Goal: Information Seeking & Learning: Check status

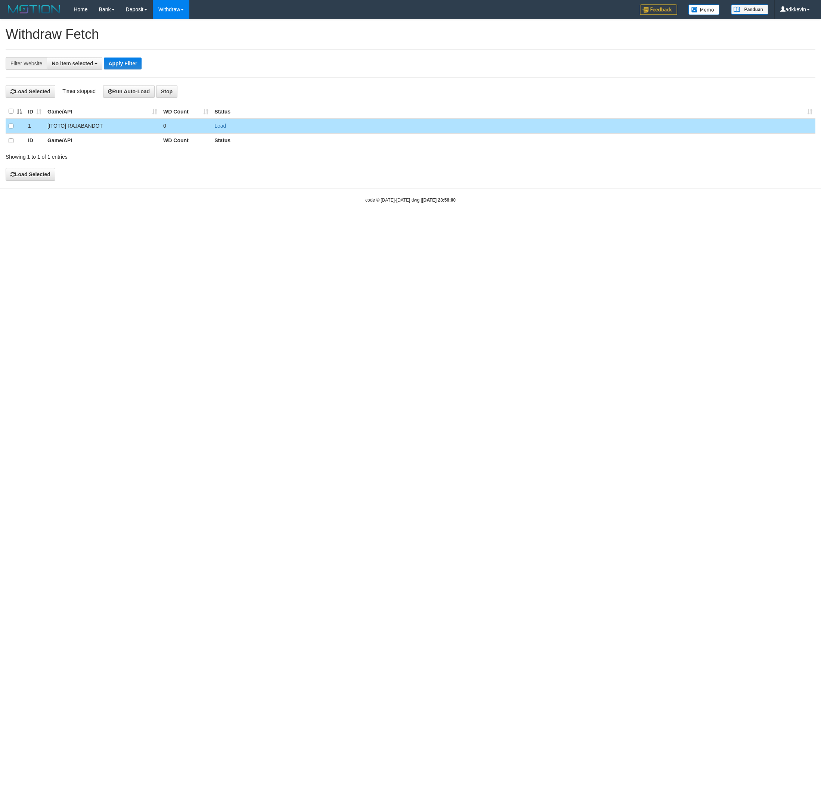
select select
click at [26, 177] on button "Load Selected" at bounding box center [31, 175] width 50 height 13
select select
click at [227, 223] on html "Toggle navigation Home Bank Account List Load By Website Group [ITOTO] RAJABAND…" at bounding box center [410, 111] width 821 height 223
select select
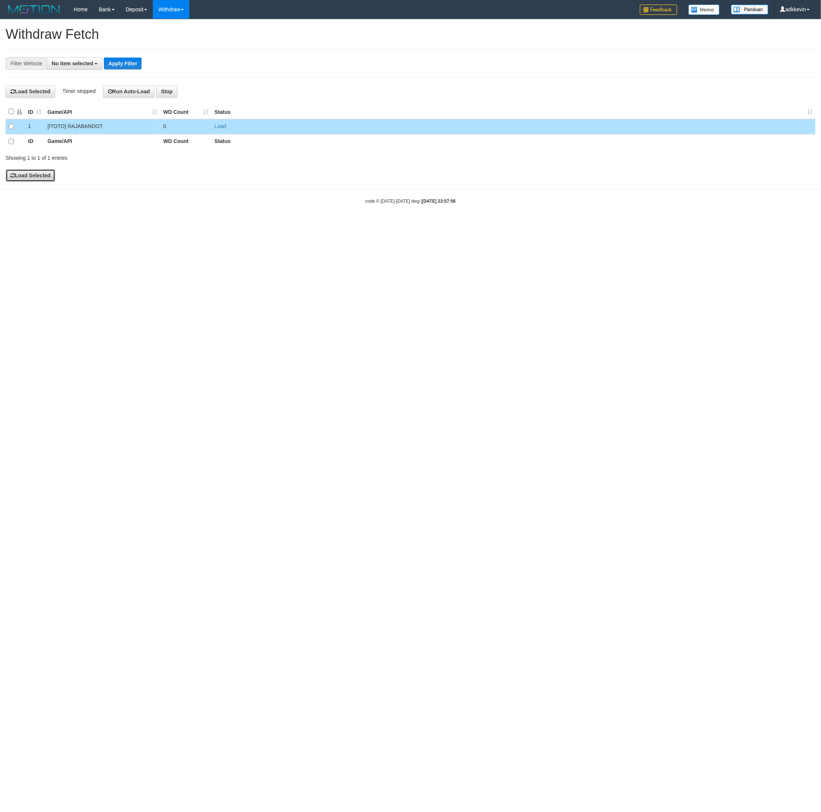
click at [47, 174] on button "Load Selected" at bounding box center [31, 175] width 50 height 13
select select
click at [49, 175] on button "Load Selected" at bounding box center [31, 175] width 50 height 13
click at [293, 70] on div "**********" at bounding box center [342, 63] width 684 height 13
click at [417, 223] on html "Toggle navigation Home Bank Account List Load By Website Group [ITOTO] RAJABAND…" at bounding box center [410, 111] width 821 height 223
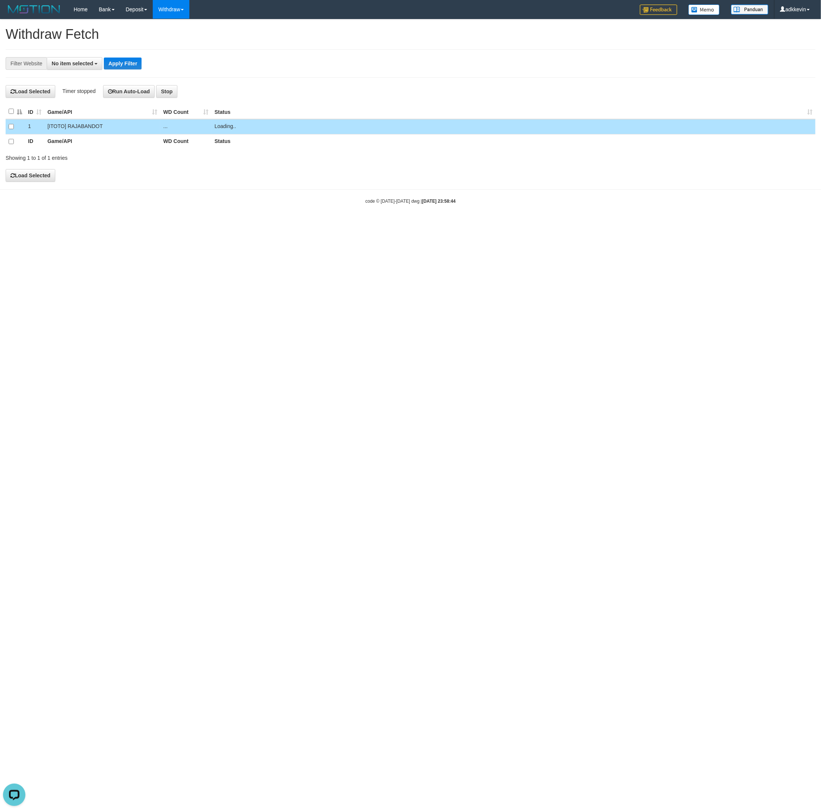
click at [426, 223] on html "Toggle navigation Home Bank Account List Load By Website Group [ITOTO] RAJABAND…" at bounding box center [410, 111] width 821 height 223
click at [144, 223] on html "Toggle navigation Home Bank Account List Load By Website Group [ITOTO] RAJABAND…" at bounding box center [410, 111] width 821 height 223
drag, startPoint x: 233, startPoint y: 255, endPoint x: 202, endPoint y: 70, distance: 187.8
click at [233, 223] on html "Toggle navigation Home Bank Account List Load By Website Group [ITOTO] RAJABAND…" at bounding box center [410, 111] width 821 height 223
click at [385, 73] on div "**********" at bounding box center [411, 63] width 810 height 28
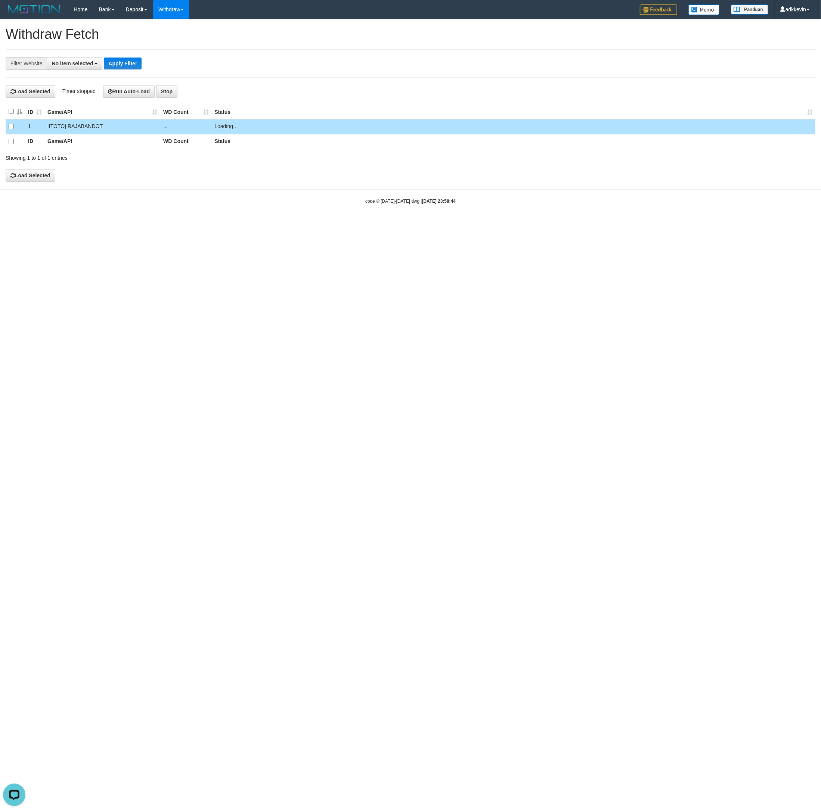
click at [121, 223] on html "Toggle navigation Home Bank Account List Load By Website Group [ITOTO] RAJABAND…" at bounding box center [410, 111] width 821 height 223
select select
click at [47, 182] on button "Load Selected" at bounding box center [31, 175] width 50 height 13
select select
click at [146, 60] on link "PGA History" at bounding box center [150, 62] width 59 height 10
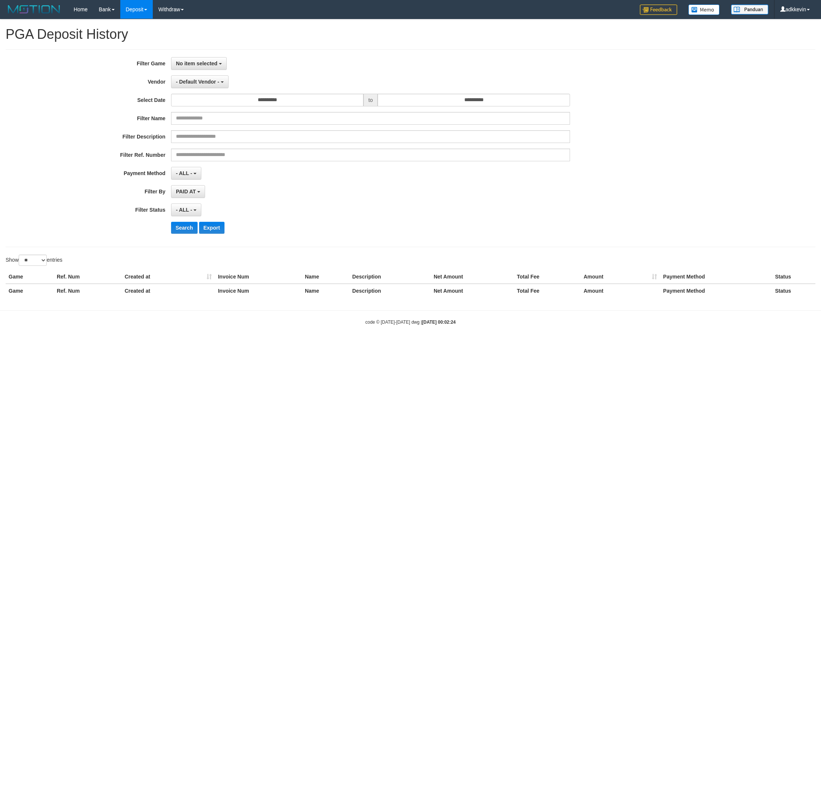
select select
select select "**"
drag, startPoint x: 197, startPoint y: 61, endPoint x: 223, endPoint y: 91, distance: 40.0
click at [198, 62] on button "No item selected" at bounding box center [199, 63] width 56 height 13
click at [219, 104] on label "[ITOTO] RAJABANDOT" at bounding box center [218, 101] width 95 height 11
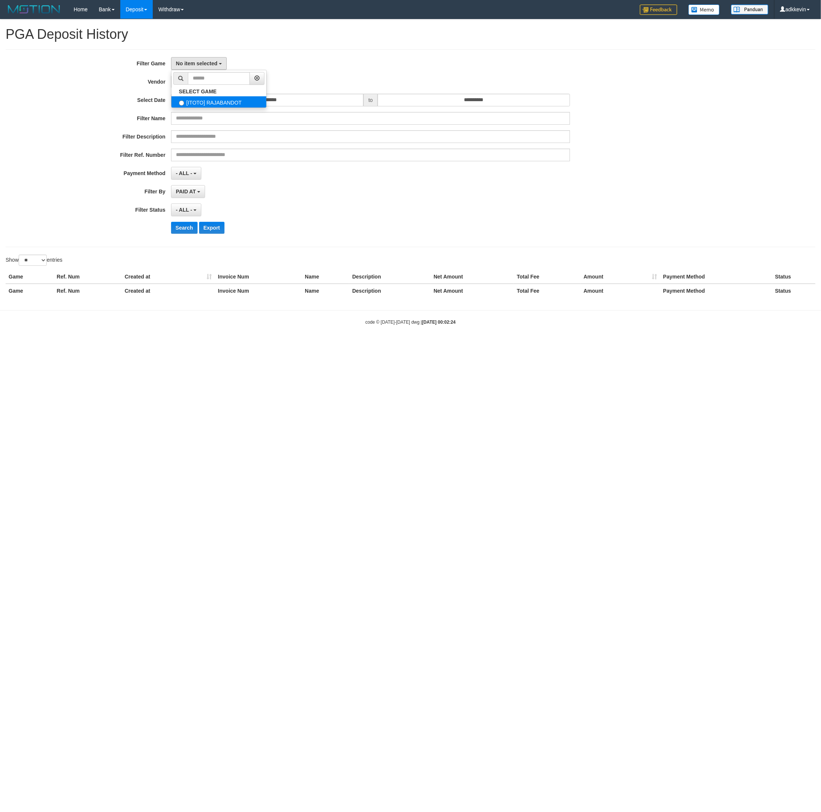
select select "***"
click at [204, 85] on span "- Default Vendor -" at bounding box center [197, 82] width 43 height 6
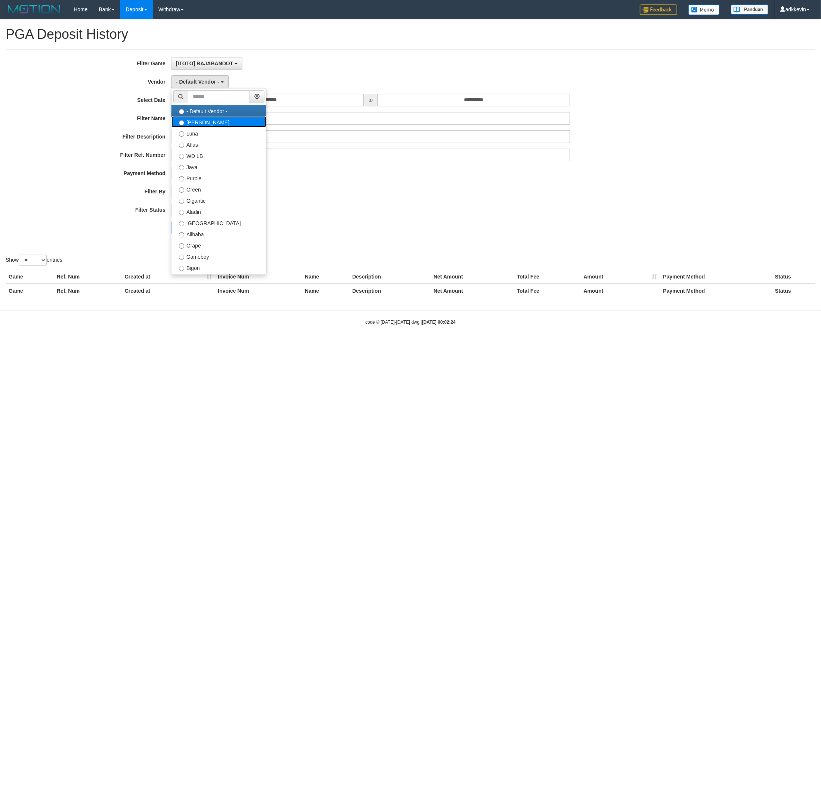
click at [214, 125] on label "Lucy" at bounding box center [218, 121] width 95 height 11
select select "**********"
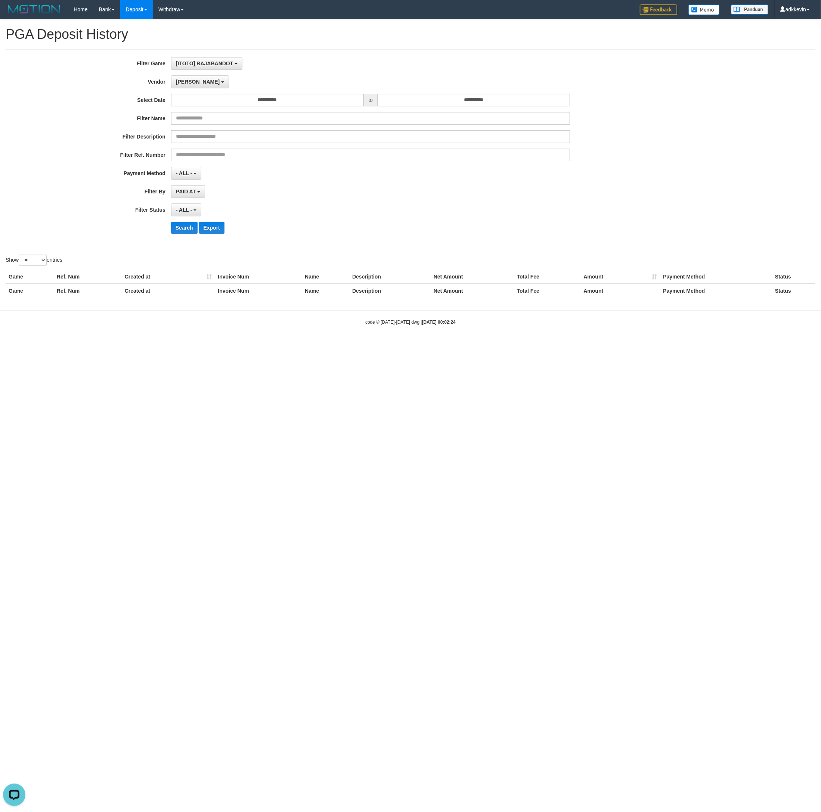
scroll to position [0, 0]
click at [499, 103] on input "**********" at bounding box center [474, 100] width 192 height 13
click at [451, 142] on td "31" at bounding box center [450, 138] width 10 height 11
type input "**********"
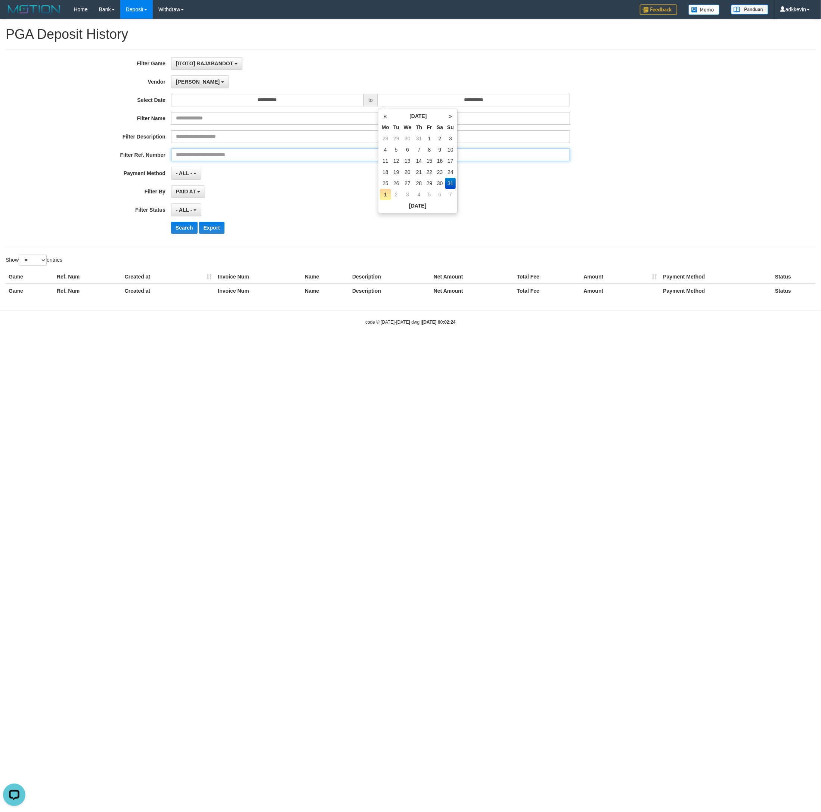
click at [556, 161] on input "text" at bounding box center [370, 155] width 399 height 13
click at [187, 78] on button "Lucy" at bounding box center [200, 81] width 58 height 13
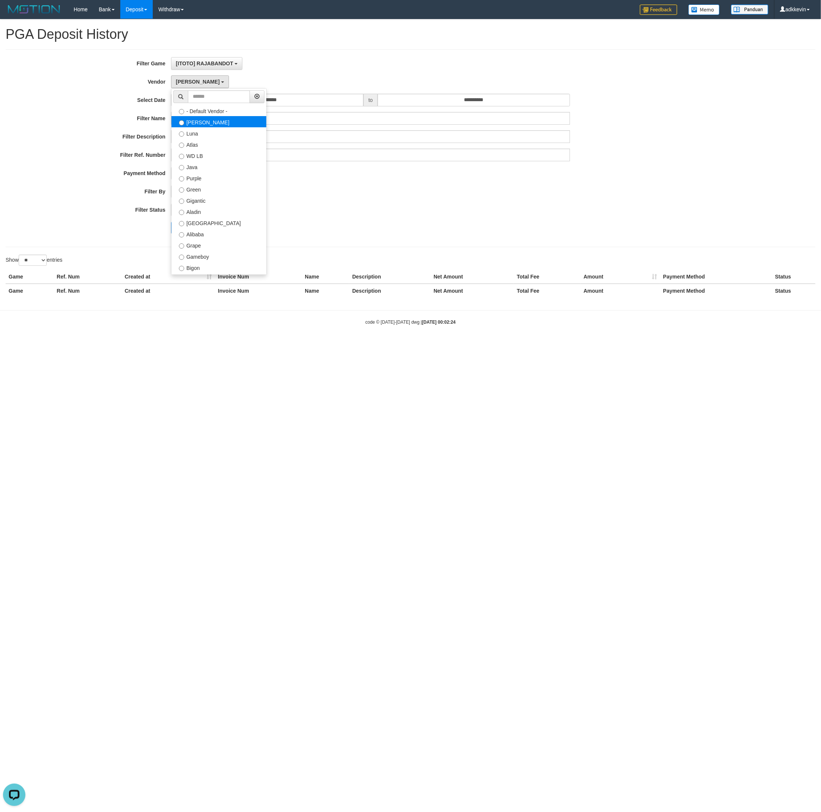
click at [198, 120] on label "Lucy" at bounding box center [218, 121] width 95 height 11
click at [394, 238] on div "**********" at bounding box center [342, 148] width 684 height 182
click at [176, 230] on button "Search" at bounding box center [184, 228] width 27 height 12
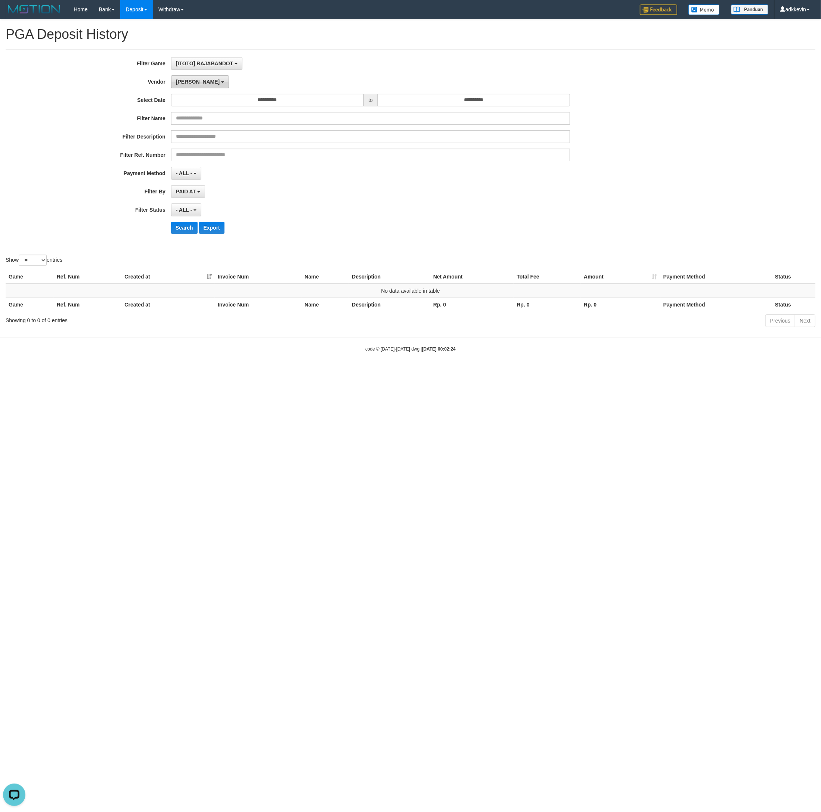
click at [186, 79] on button "Lucy" at bounding box center [200, 81] width 58 height 13
click at [193, 137] on label "Luna" at bounding box center [218, 132] width 95 height 11
click at [180, 231] on button "Search" at bounding box center [184, 228] width 27 height 12
click at [182, 87] on button "Luna" at bounding box center [184, 81] width 27 height 13
click at [192, 148] on label "Atlas" at bounding box center [218, 144] width 95 height 11
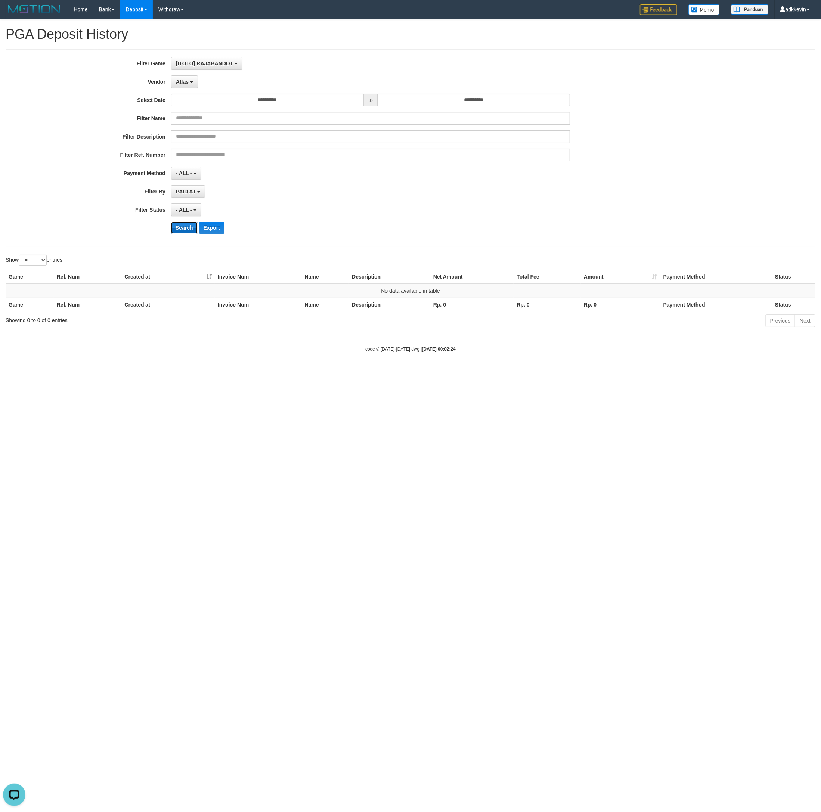
click at [184, 229] on button "Search" at bounding box center [184, 228] width 27 height 12
click at [184, 91] on div "**********" at bounding box center [342, 148] width 684 height 182
click at [184, 85] on span "Atlas" at bounding box center [182, 82] width 13 height 6
click at [196, 158] on label "WD LB" at bounding box center [218, 155] width 95 height 11
click at [180, 228] on button "Search" at bounding box center [184, 228] width 27 height 12
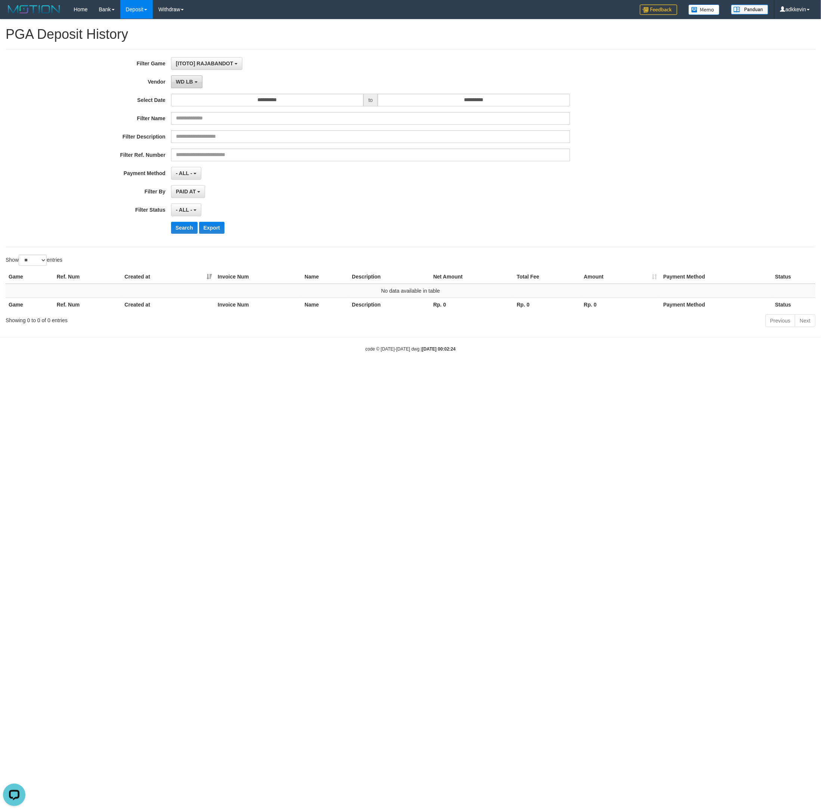
click at [176, 77] on button "WD LB" at bounding box center [186, 81] width 31 height 13
click at [195, 172] on label "Java" at bounding box center [218, 166] width 95 height 11
click at [179, 234] on button "Search" at bounding box center [184, 228] width 27 height 12
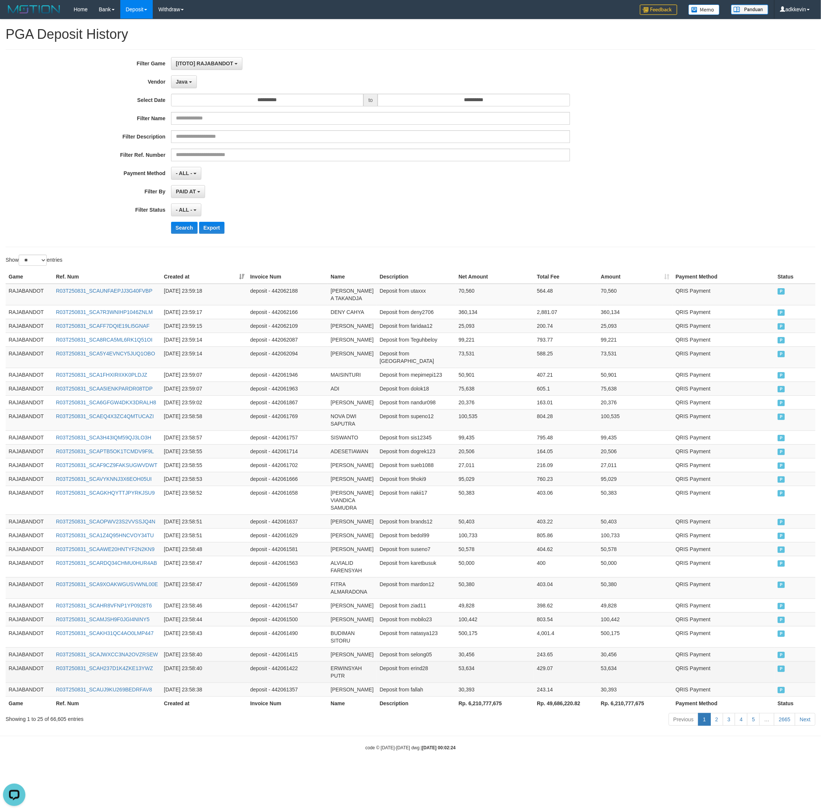
scroll to position [42, 0]
click at [492, 710] on th "Rp. 6,210,777,675" at bounding box center [495, 704] width 78 height 14
drag, startPoint x: 492, startPoint y: 746, endPoint x: 466, endPoint y: 751, distance: 27.0
click at [466, 710] on th "Rp. 6,210,777,675" at bounding box center [495, 704] width 78 height 14
copy th "6,210,777,675"
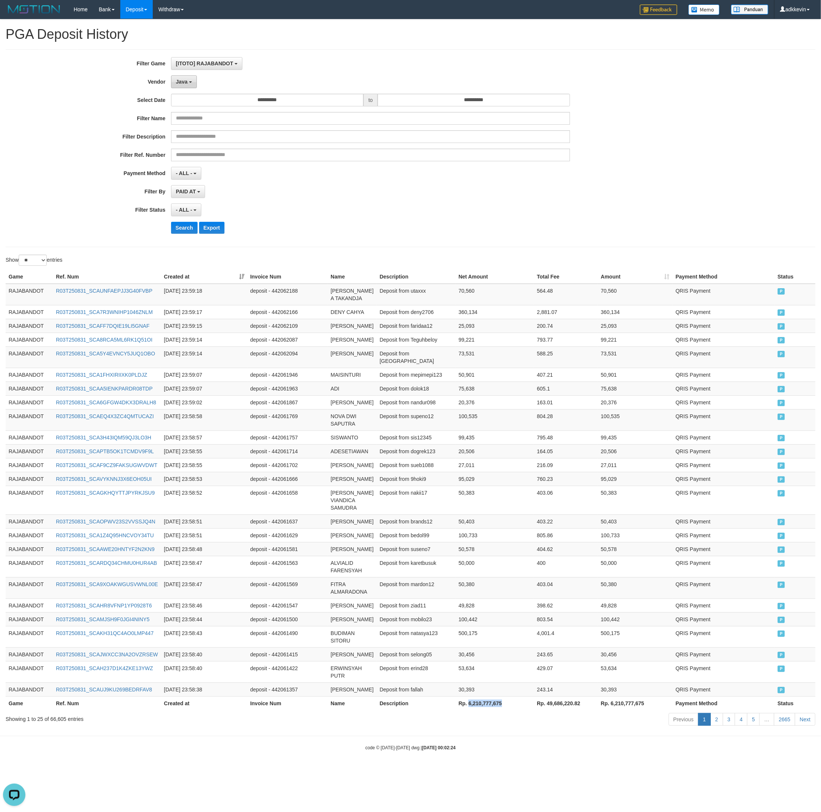
click at [181, 79] on span "Java" at bounding box center [182, 82] width 12 height 6
click at [208, 172] on label "Purple" at bounding box center [218, 177] width 95 height 11
click at [183, 222] on button "Search" at bounding box center [184, 228] width 27 height 12
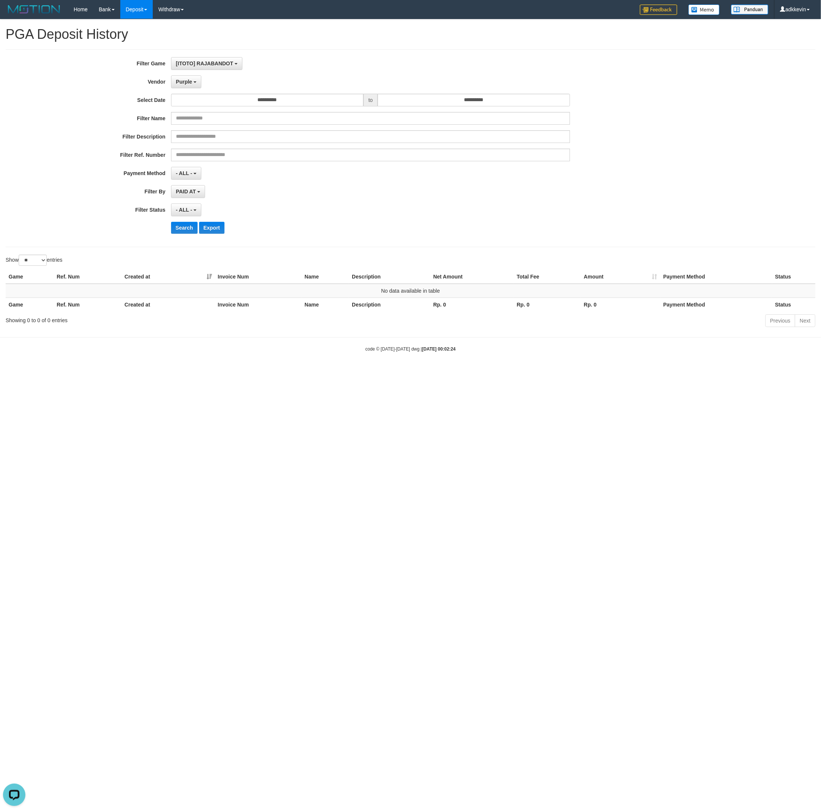
click at [190, 74] on div "**********" at bounding box center [342, 148] width 684 height 182
click at [192, 78] on button "Purple" at bounding box center [186, 81] width 30 height 13
click at [210, 191] on label "Green" at bounding box center [218, 188] width 95 height 11
click at [182, 227] on button "Search" at bounding box center [184, 228] width 27 height 12
click at [192, 83] on button "Green" at bounding box center [185, 81] width 29 height 13
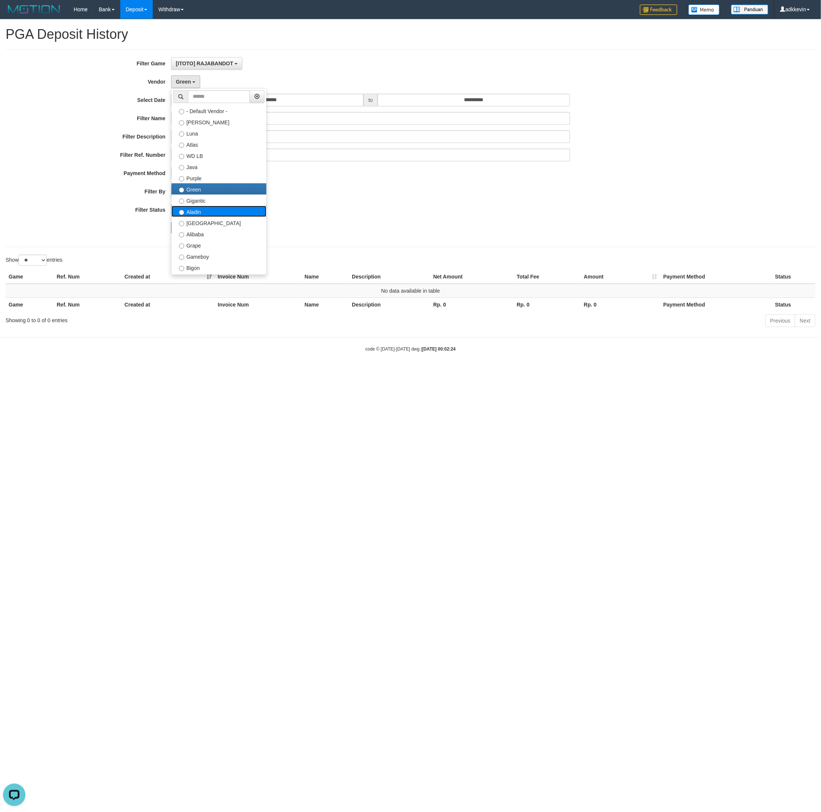
click at [201, 208] on label "Aladin" at bounding box center [218, 211] width 95 height 11
click at [182, 229] on button "Search" at bounding box center [184, 228] width 27 height 12
click at [191, 83] on span "Aladin" at bounding box center [184, 82] width 16 height 6
click at [201, 202] on label "Gigantic" at bounding box center [218, 200] width 95 height 11
select select "**********"
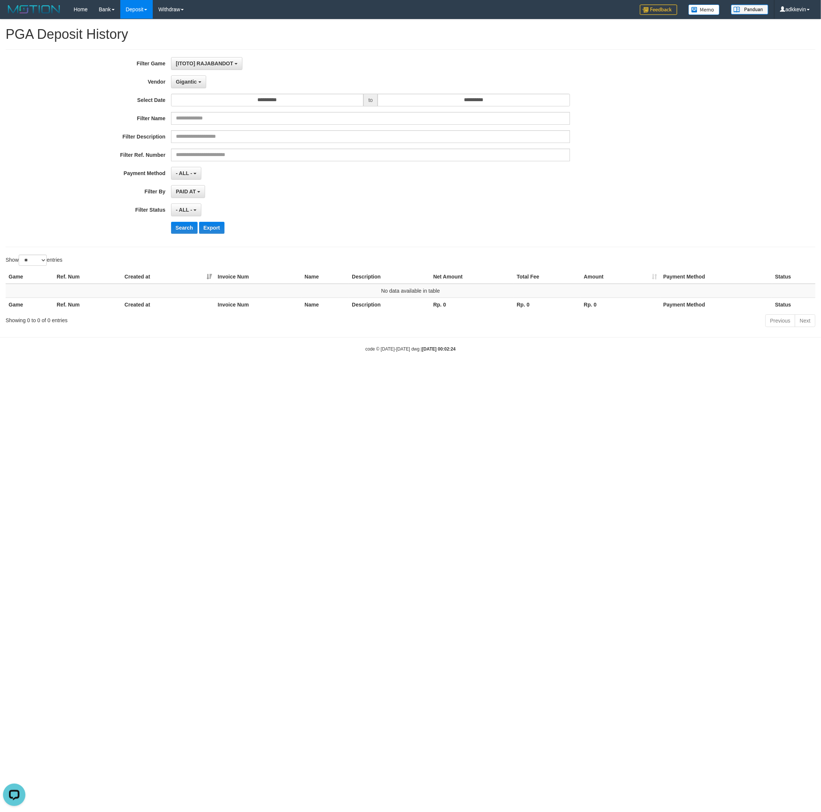
click at [184, 238] on div "**********" at bounding box center [342, 148] width 684 height 182
click at [185, 226] on button "Search" at bounding box center [184, 228] width 27 height 12
click at [182, 79] on button "Gigantic" at bounding box center [188, 81] width 35 height 13
click at [205, 214] on label "Aladin" at bounding box center [218, 211] width 95 height 11
select select "**********"
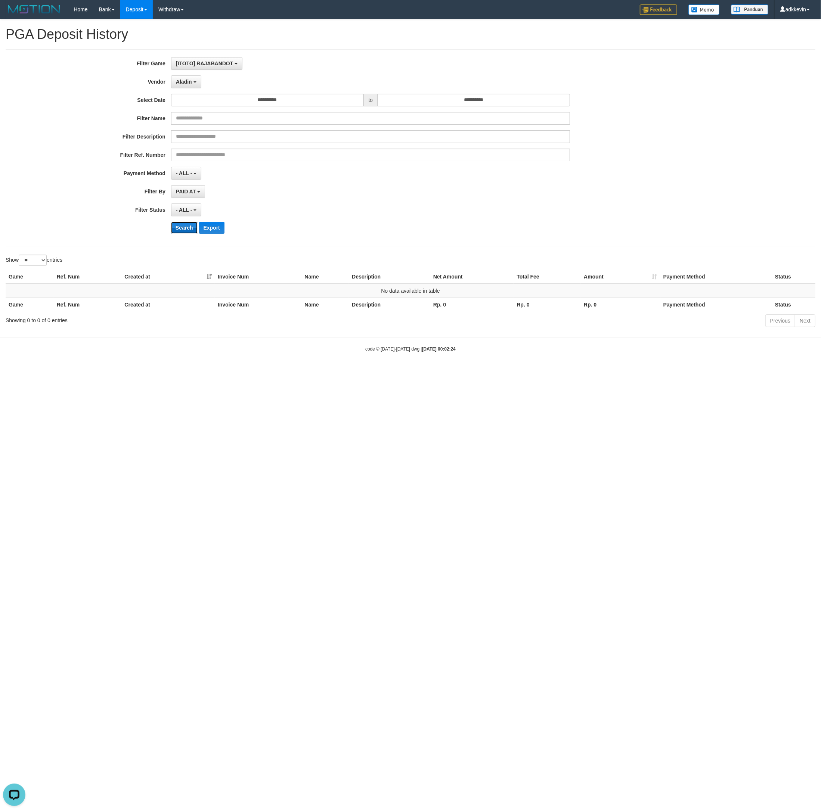
click at [189, 228] on button "Search" at bounding box center [184, 228] width 27 height 12
click at [190, 83] on span "Aladin" at bounding box center [184, 82] width 16 height 6
click at [196, 221] on label "Dubai" at bounding box center [218, 222] width 95 height 11
select select "**********"
click at [182, 229] on button "Search" at bounding box center [184, 228] width 27 height 12
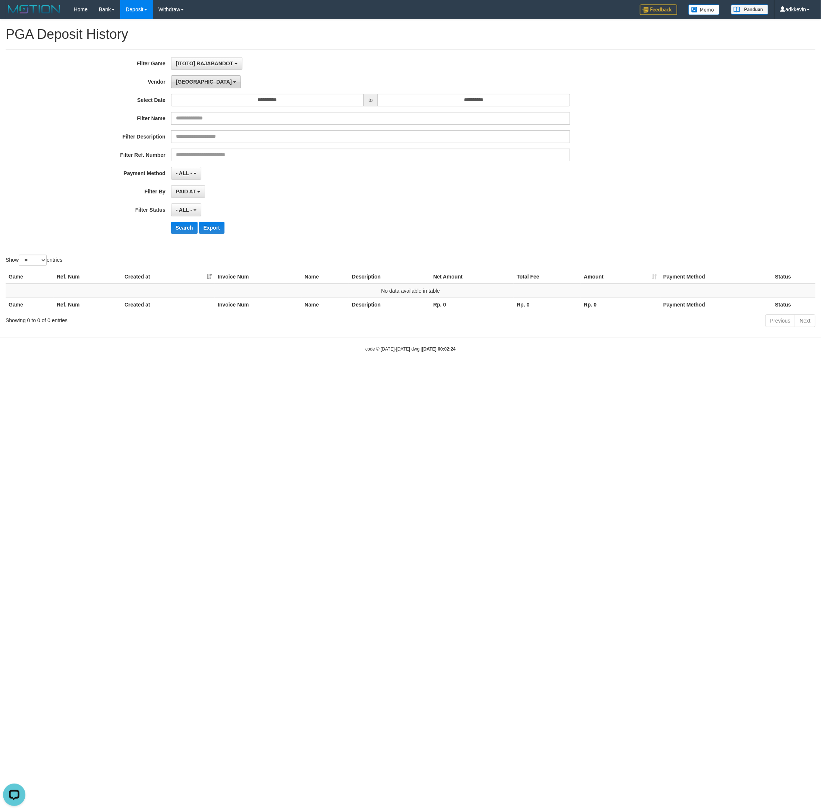
click at [188, 85] on span "Dubai" at bounding box center [204, 82] width 56 height 6
click at [190, 235] on label "Alibaba" at bounding box center [218, 233] width 95 height 11
select select "**********"
click at [178, 234] on button "Search" at bounding box center [184, 228] width 27 height 12
click at [194, 85] on span "Alibaba" at bounding box center [185, 82] width 19 height 6
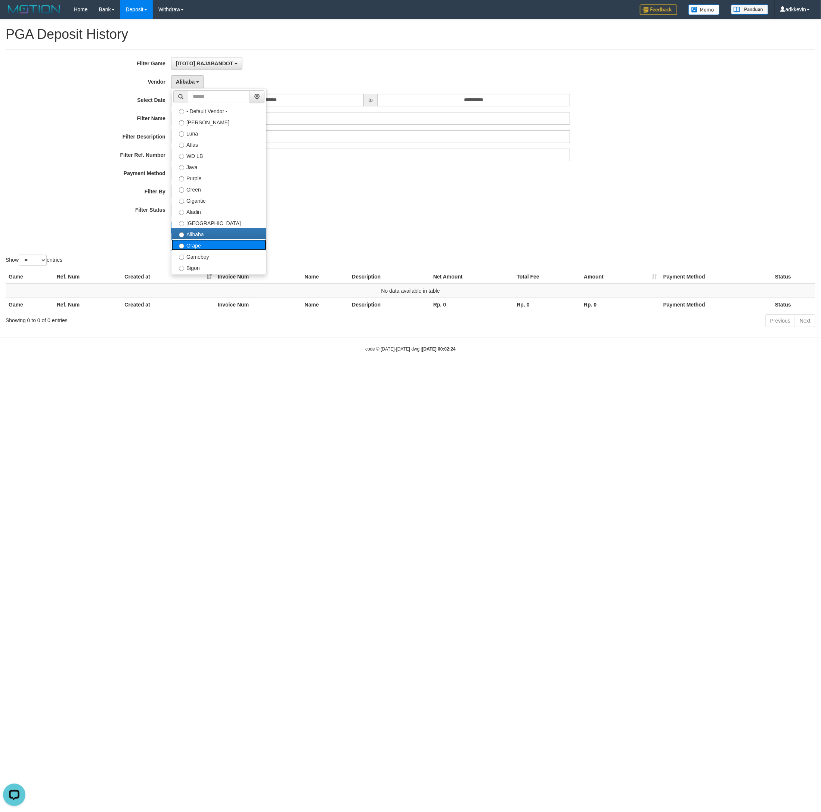
click at [192, 244] on label "Grape" at bounding box center [218, 244] width 95 height 11
select select "**********"
click at [177, 232] on button "Search" at bounding box center [184, 228] width 27 height 12
click at [185, 79] on button "Grape" at bounding box center [185, 81] width 29 height 13
click at [190, 257] on label "Gameboy" at bounding box center [218, 256] width 95 height 11
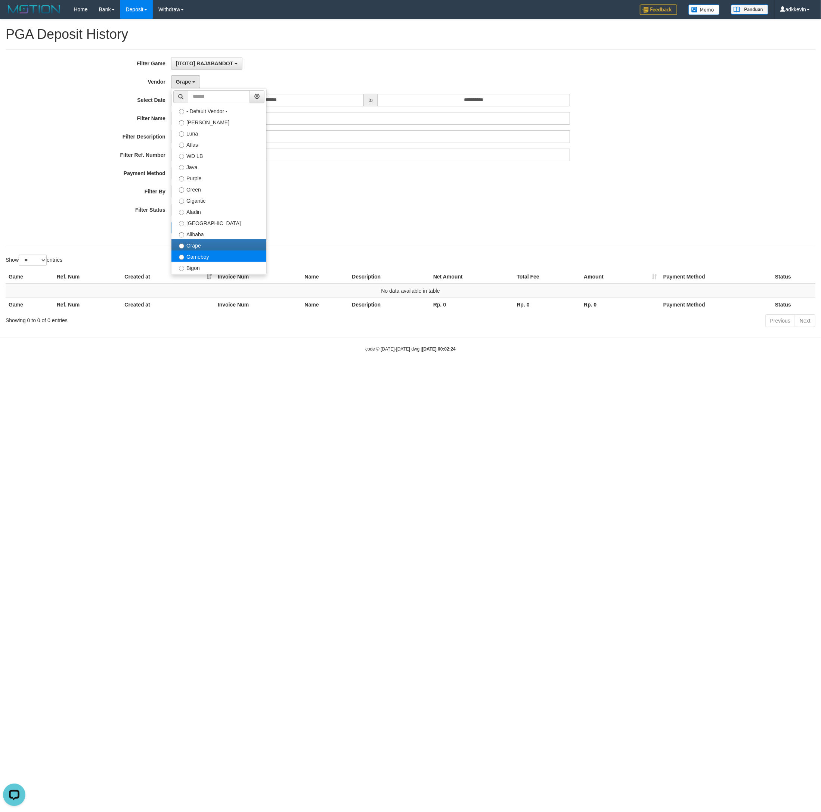
select select "**********"
click at [178, 226] on button "Search" at bounding box center [184, 228] width 27 height 12
click at [202, 77] on button "Gameboy" at bounding box center [190, 81] width 38 height 13
click at [204, 265] on label "Bigon" at bounding box center [218, 267] width 95 height 11
click at [177, 230] on button "Search" at bounding box center [184, 228] width 27 height 12
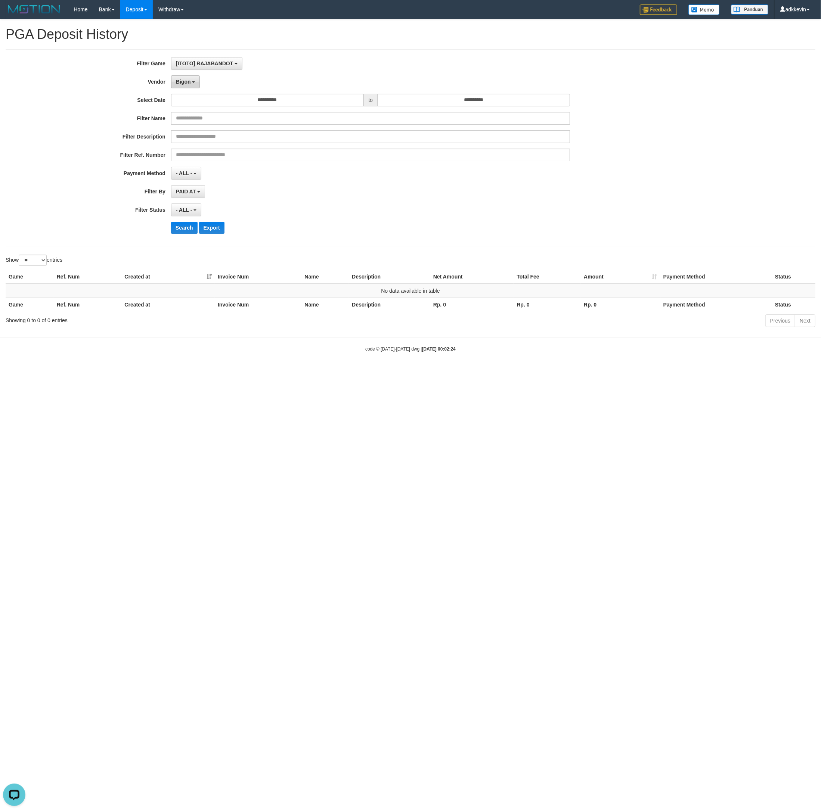
click at [182, 78] on button "Bigon" at bounding box center [185, 81] width 29 height 13
click at [196, 133] on label "Allstar" at bounding box center [218, 129] width 95 height 11
click at [180, 227] on button "Search" at bounding box center [184, 228] width 27 height 12
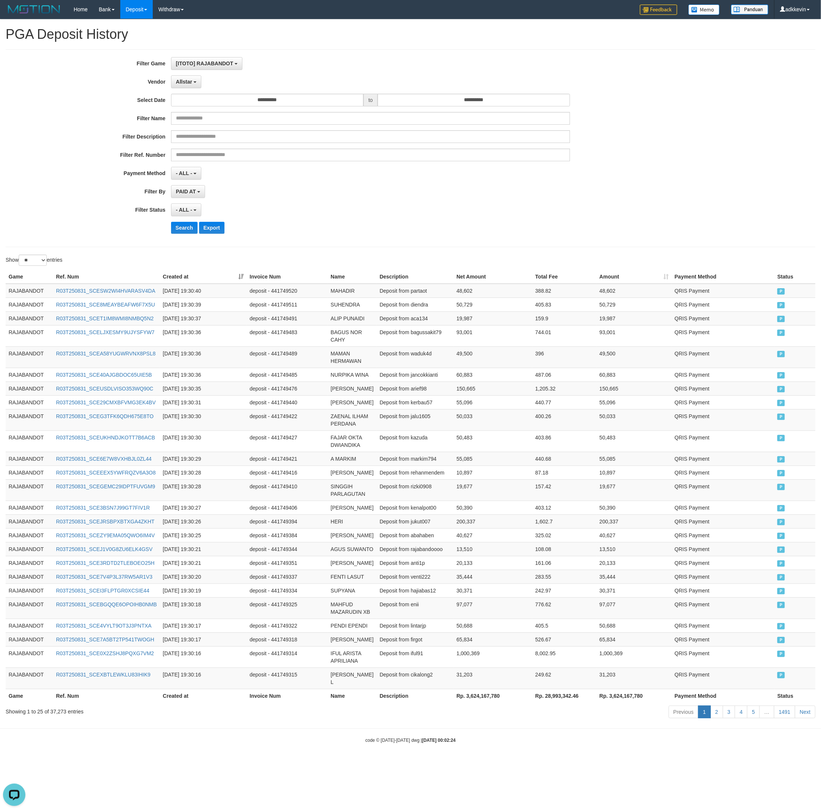
click at [495, 703] on th "Rp. 3,624,167,780" at bounding box center [492, 696] width 79 height 14
drag, startPoint x: 495, startPoint y: 742, endPoint x: 465, endPoint y: 746, distance: 30.2
click at [465, 703] on th "Rp. 3,624,167,780" at bounding box center [492, 696] width 79 height 14
copy th "3,624,167,780"
click at [186, 79] on button "Allstar" at bounding box center [186, 81] width 30 height 13
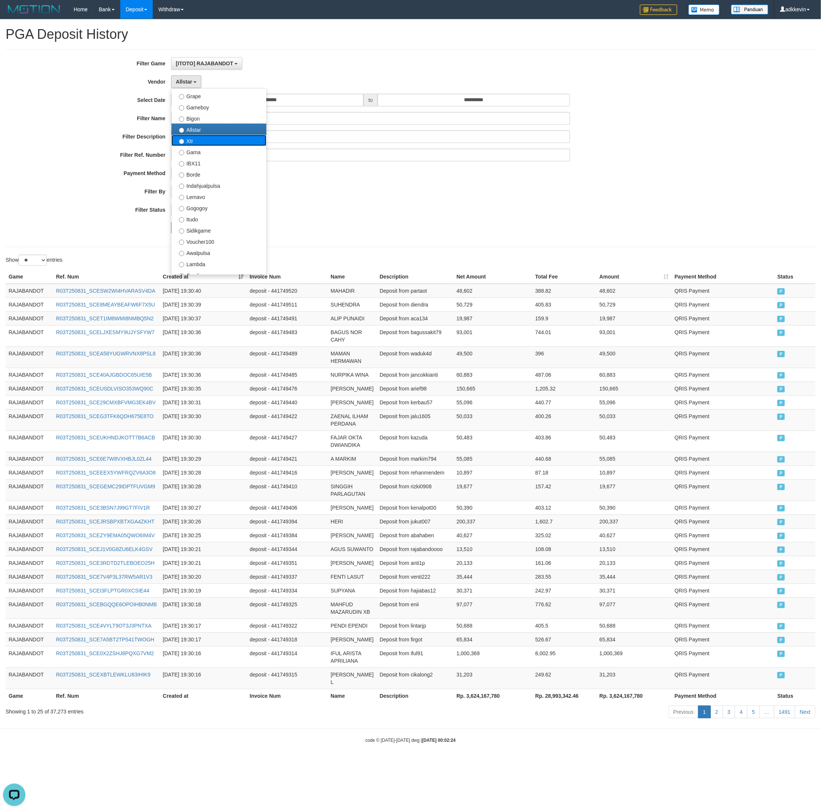
click at [202, 145] on label "Xtr" at bounding box center [218, 140] width 95 height 11
click at [187, 230] on button "Search" at bounding box center [184, 228] width 27 height 12
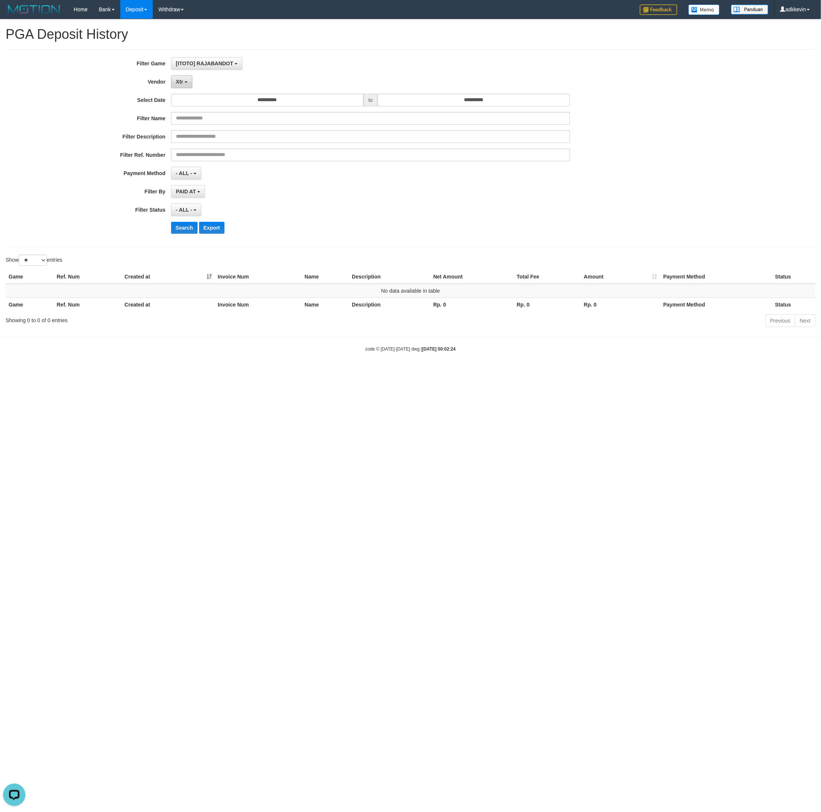
click at [190, 78] on button "Xtr" at bounding box center [181, 81] width 21 height 13
click at [199, 157] on label "Gama" at bounding box center [218, 151] width 95 height 11
select select "**********"
click at [181, 232] on button "Search" at bounding box center [184, 228] width 27 height 12
click at [179, 85] on span "Gama" at bounding box center [183, 82] width 15 height 6
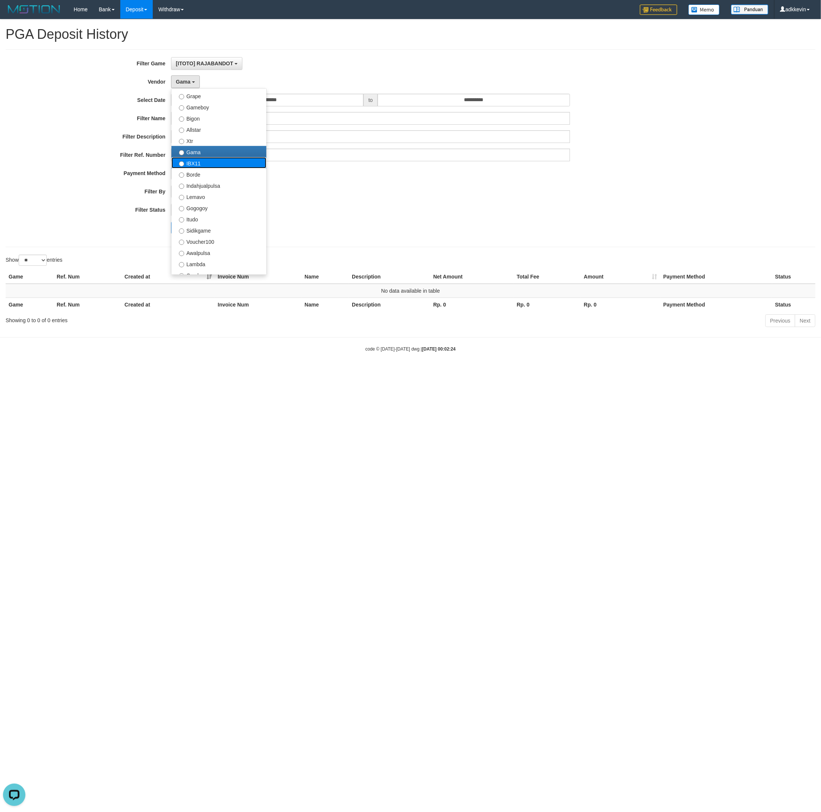
click at [195, 165] on label "IBX11" at bounding box center [218, 162] width 95 height 11
select select "**********"
click at [184, 233] on button "Search" at bounding box center [184, 228] width 27 height 12
click at [188, 81] on span "IBX11" at bounding box center [183, 82] width 15 height 6
click at [202, 173] on label "Borde" at bounding box center [218, 173] width 95 height 11
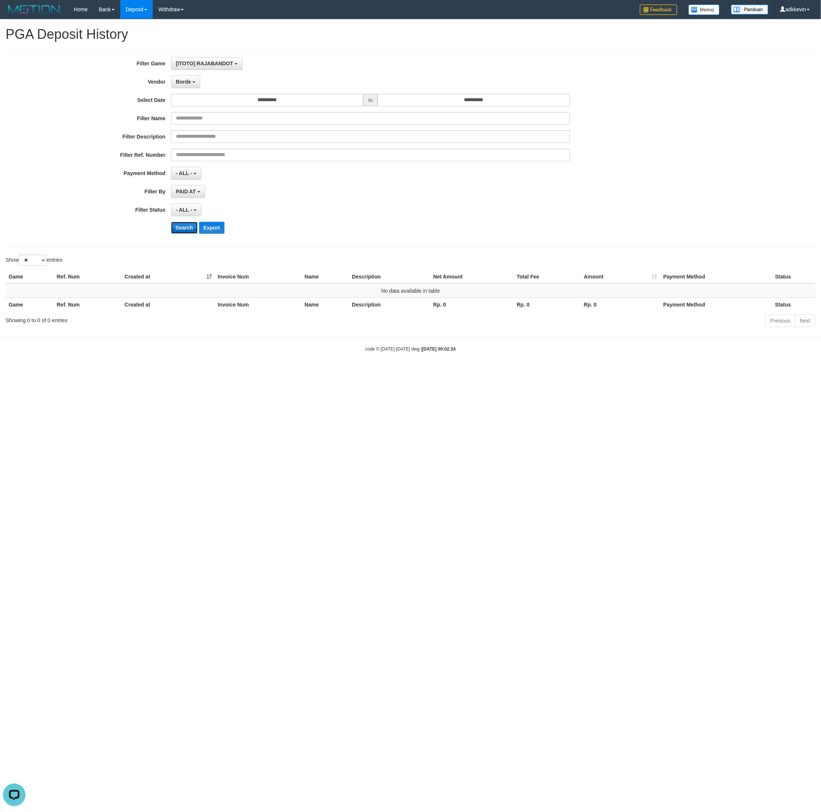
click at [186, 232] on button "Search" at bounding box center [184, 228] width 27 height 12
click at [180, 84] on span "Borde" at bounding box center [183, 82] width 15 height 6
click at [193, 184] on label "Indahjualpulsa" at bounding box center [218, 185] width 95 height 11
click at [182, 230] on button "Search" at bounding box center [184, 228] width 27 height 12
click at [194, 87] on button "Indahjualpulsa" at bounding box center [196, 81] width 51 height 13
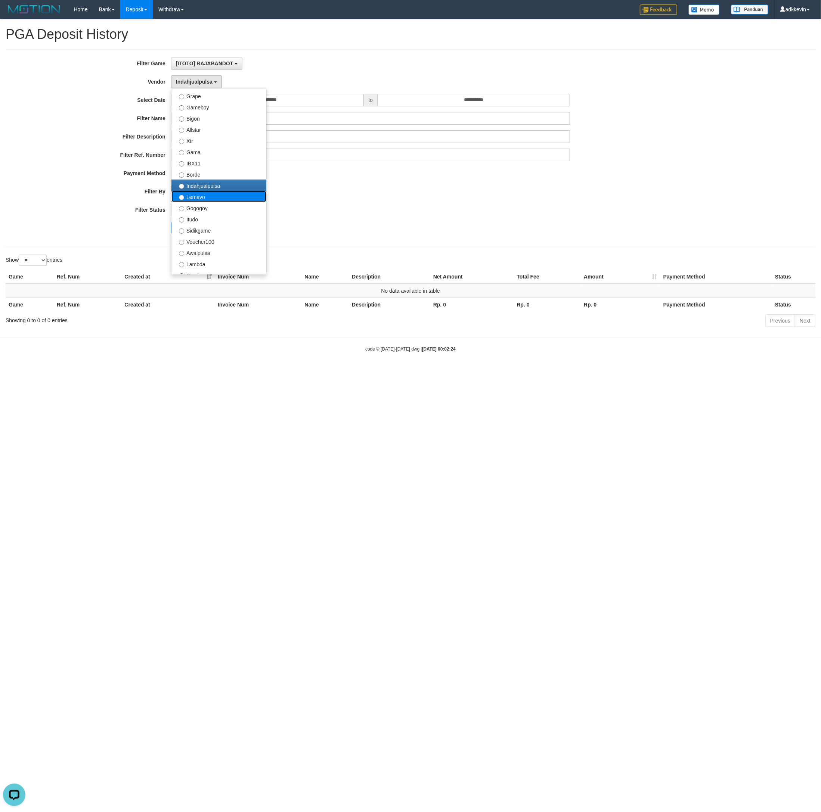
click at [190, 202] on label "Lemavo" at bounding box center [218, 196] width 95 height 11
click at [180, 224] on div "**********" at bounding box center [342, 148] width 684 height 182
click at [180, 227] on button "Search" at bounding box center [184, 228] width 27 height 12
click at [193, 80] on button "Lemavo" at bounding box center [188, 81] width 34 height 13
click at [193, 207] on label "Gogogoy" at bounding box center [218, 207] width 95 height 11
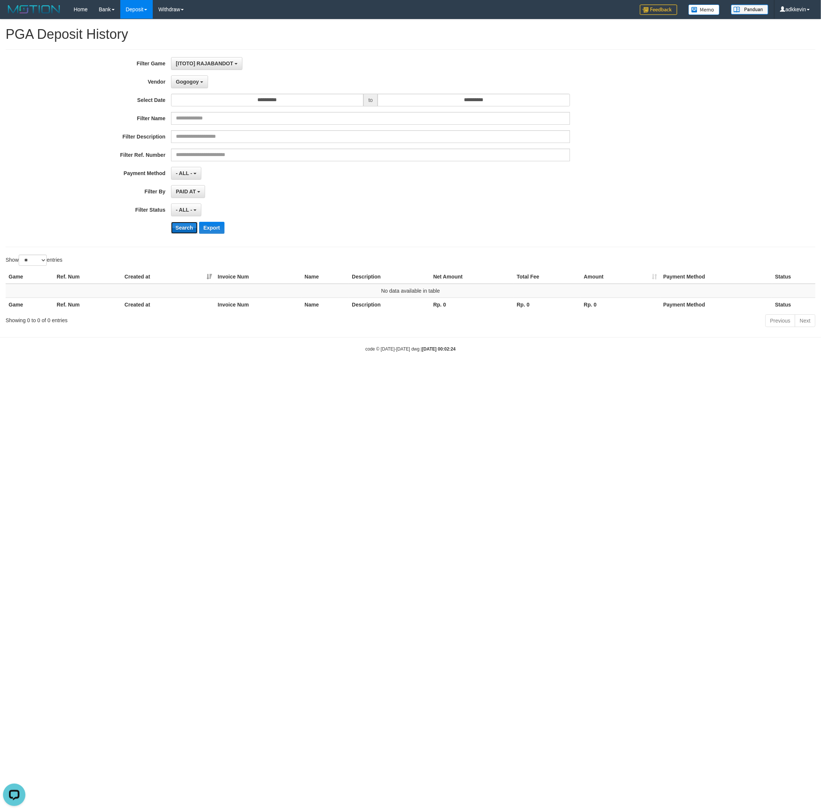
click at [187, 229] on button "Search" at bounding box center [184, 228] width 27 height 12
click at [193, 83] on span "Gogogoy" at bounding box center [187, 82] width 23 height 6
click at [192, 224] on label "Itudo" at bounding box center [218, 218] width 95 height 11
click at [182, 230] on button "Search" at bounding box center [184, 228] width 27 height 12
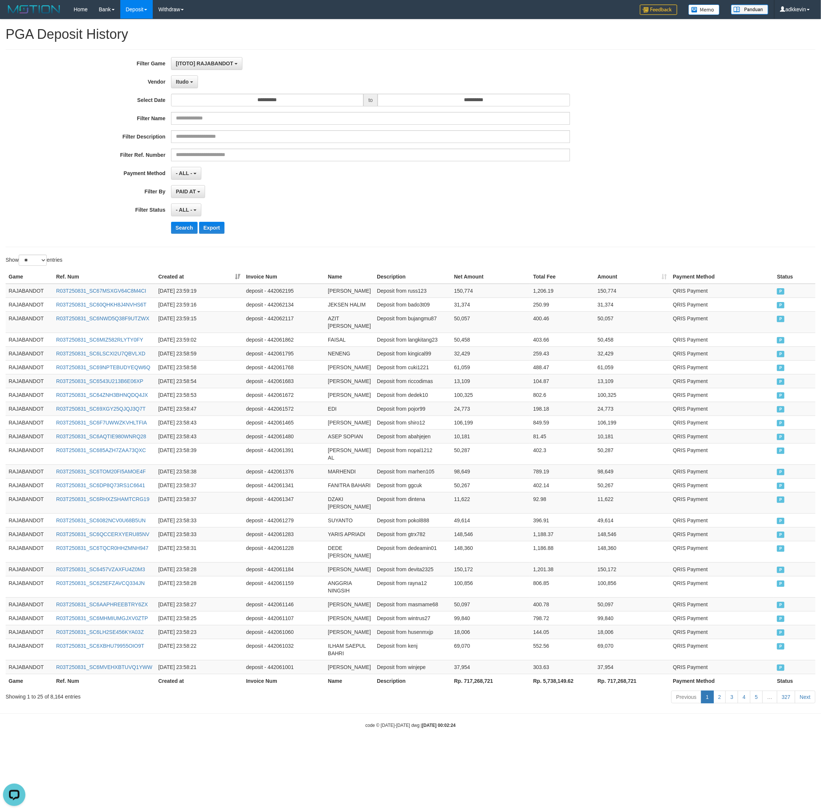
click at [489, 688] on th "Rp. 717,268,721" at bounding box center [490, 681] width 79 height 14
drag, startPoint x: 489, startPoint y: 753, endPoint x: 467, endPoint y: 752, distance: 21.7
click at [467, 688] on th "Rp. 717,268,721" at bounding box center [490, 681] width 79 height 14
copy th "717,268,721"
click at [192, 83] on b "button" at bounding box center [191, 81] width 3 height 1
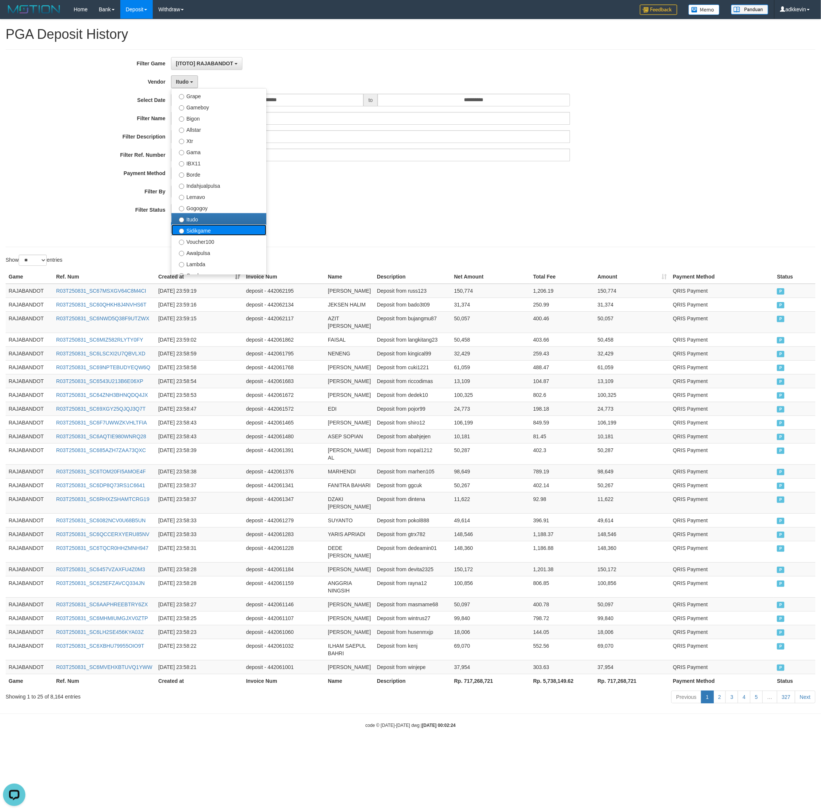
click at [210, 236] on label "Sidikgame" at bounding box center [218, 229] width 95 height 11
click at [182, 234] on button "Search" at bounding box center [184, 228] width 27 height 12
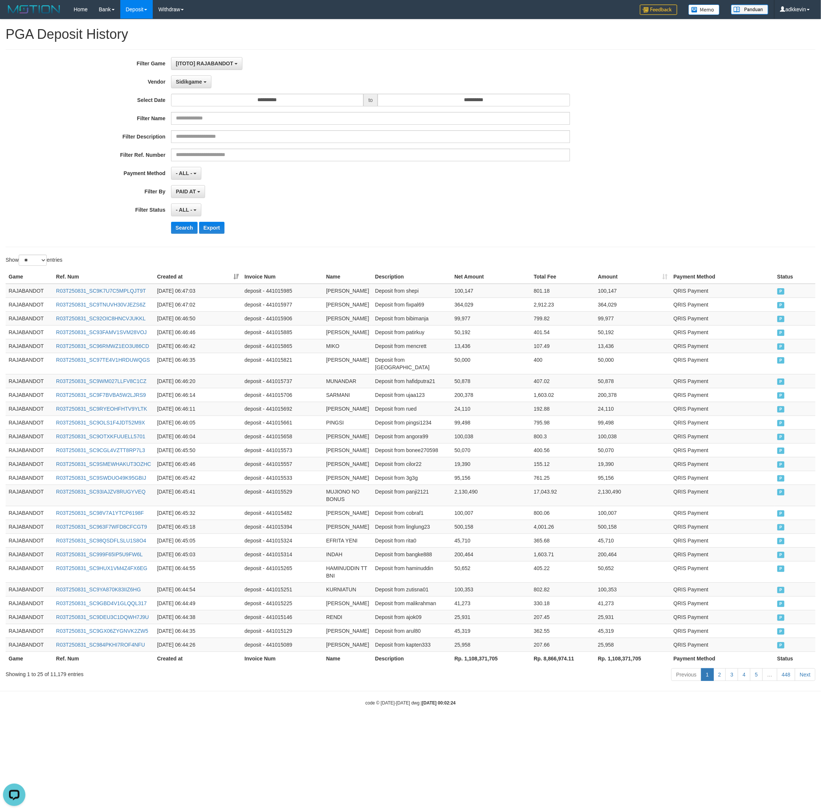
click at [492, 666] on th "Rp. 1,108,371,705" at bounding box center [491, 659] width 79 height 14
drag, startPoint x: 492, startPoint y: 731, endPoint x: 463, endPoint y: 736, distance: 29.5
click at [463, 668] on div "Game Ref. Num Created at Invoice Num Name Description Net Amount Total Fee Amou…" at bounding box center [410, 468] width 821 height 400
copy th "1,108,371,705"
click at [192, 84] on span "Sidikgame" at bounding box center [189, 82] width 26 height 6
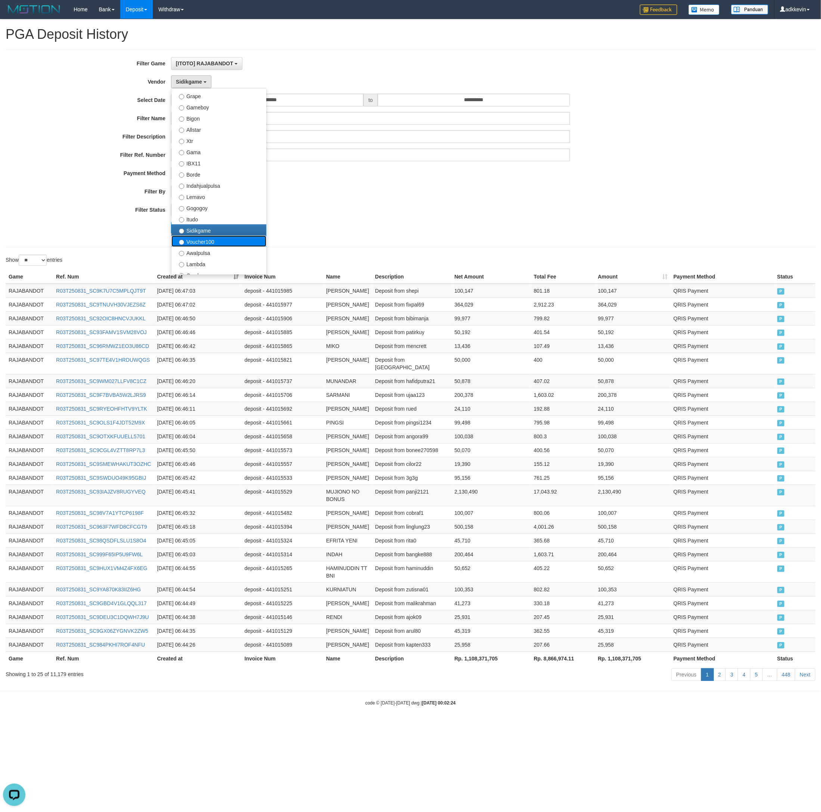
click at [192, 244] on label "Voucher100" at bounding box center [218, 241] width 95 height 11
click at [181, 232] on button "Search" at bounding box center [184, 228] width 27 height 12
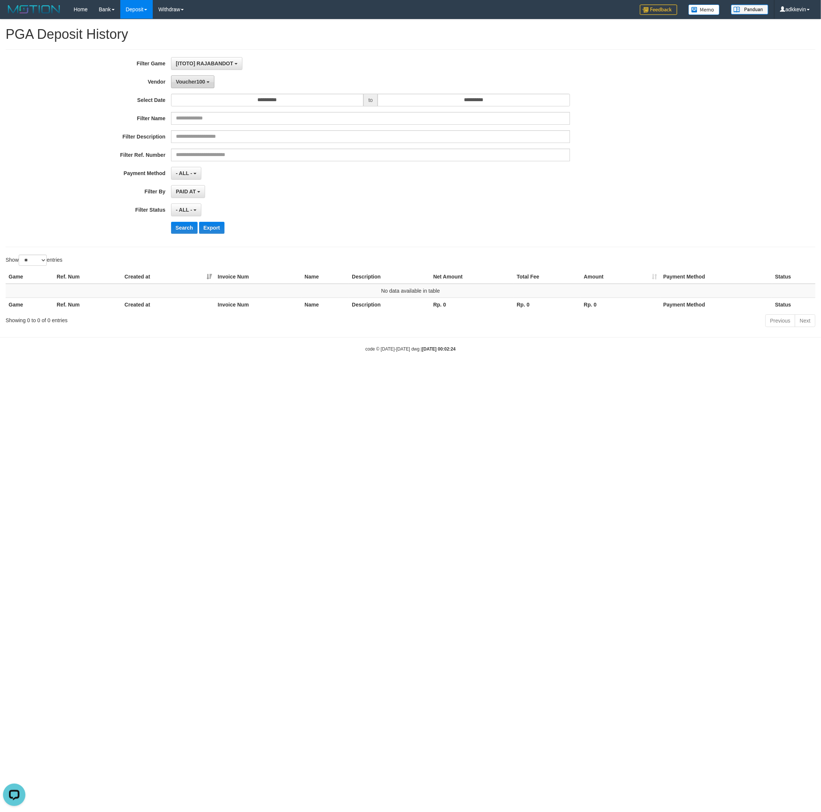
click at [203, 84] on span "Voucher100" at bounding box center [190, 82] width 29 height 6
click at [201, 257] on label "Awalpulsa" at bounding box center [218, 252] width 95 height 11
click at [181, 233] on button "Search" at bounding box center [184, 228] width 27 height 12
drag, startPoint x: 201, startPoint y: 83, endPoint x: 204, endPoint y: 174, distance: 91.5
click at [201, 83] on span "Awalpulsa" at bounding box center [189, 82] width 26 height 6
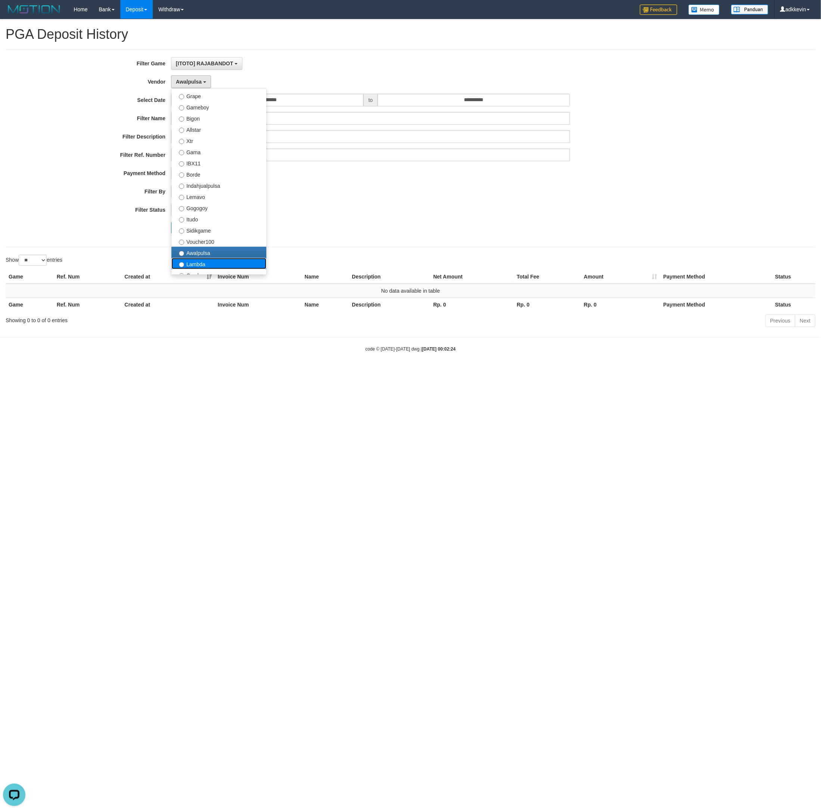
click at [188, 266] on label "Lambda" at bounding box center [218, 263] width 95 height 11
click at [178, 237] on div "**********" at bounding box center [342, 148] width 684 height 182
click at [178, 233] on button "Search" at bounding box center [184, 228] width 27 height 12
click at [199, 85] on button "Lambda" at bounding box center [188, 81] width 34 height 13
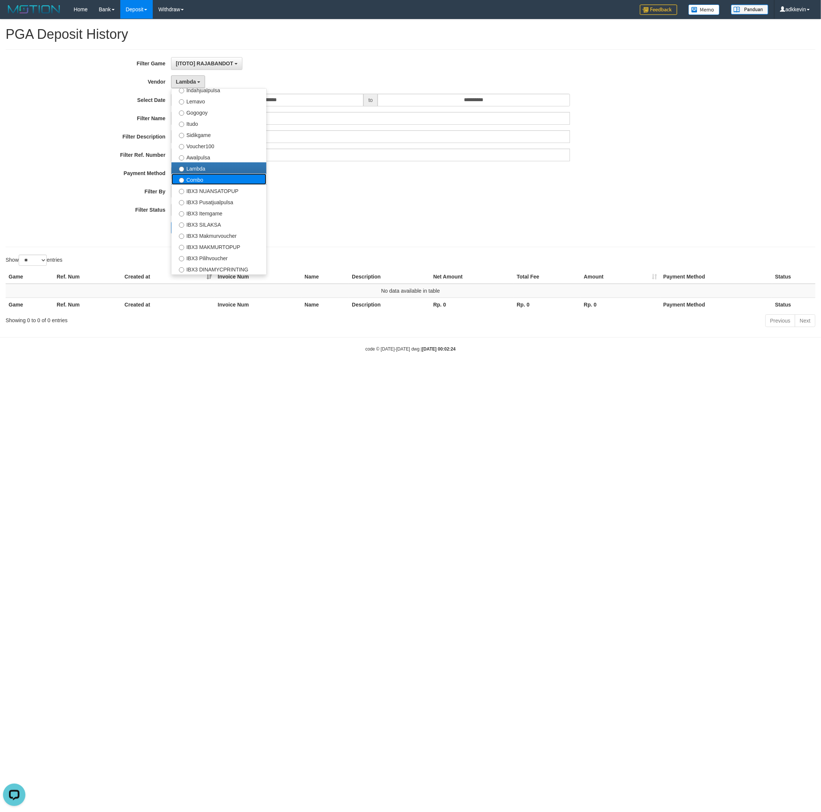
click at [201, 185] on label "Combo" at bounding box center [218, 179] width 95 height 11
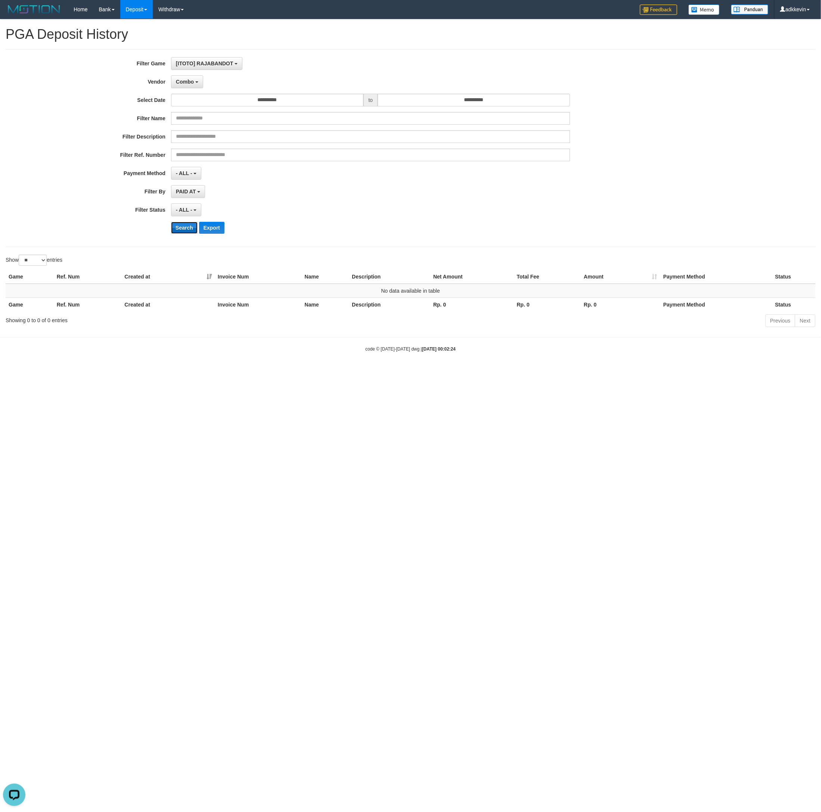
click at [180, 234] on button "Search" at bounding box center [184, 228] width 27 height 12
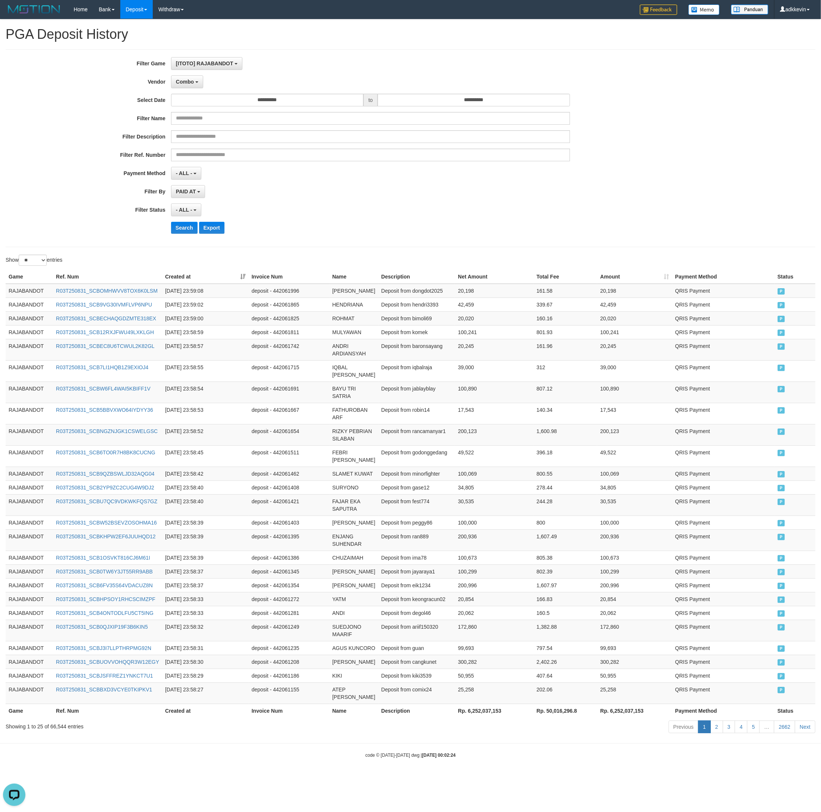
click at [393, 225] on div "Search Export" at bounding box center [427, 228] width 513 height 12
click at [497, 718] on th "Rp. 6,252,037,153" at bounding box center [494, 711] width 78 height 14
drag, startPoint x: 497, startPoint y: 753, endPoint x: 467, endPoint y: 756, distance: 30.7
click at [467, 718] on th "Rp. 6,252,037,153" at bounding box center [494, 711] width 78 height 14
copy th "6,252,037,153"
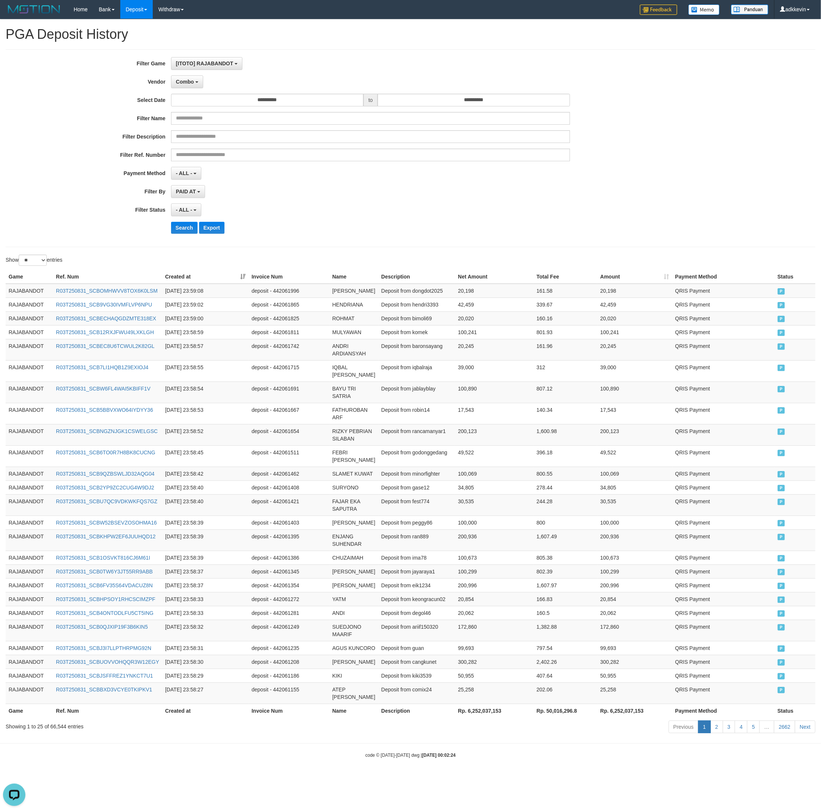
click at [179, 72] on div "**********" at bounding box center [342, 148] width 684 height 182
click at [189, 82] on span "Combo" at bounding box center [185, 82] width 18 height 6
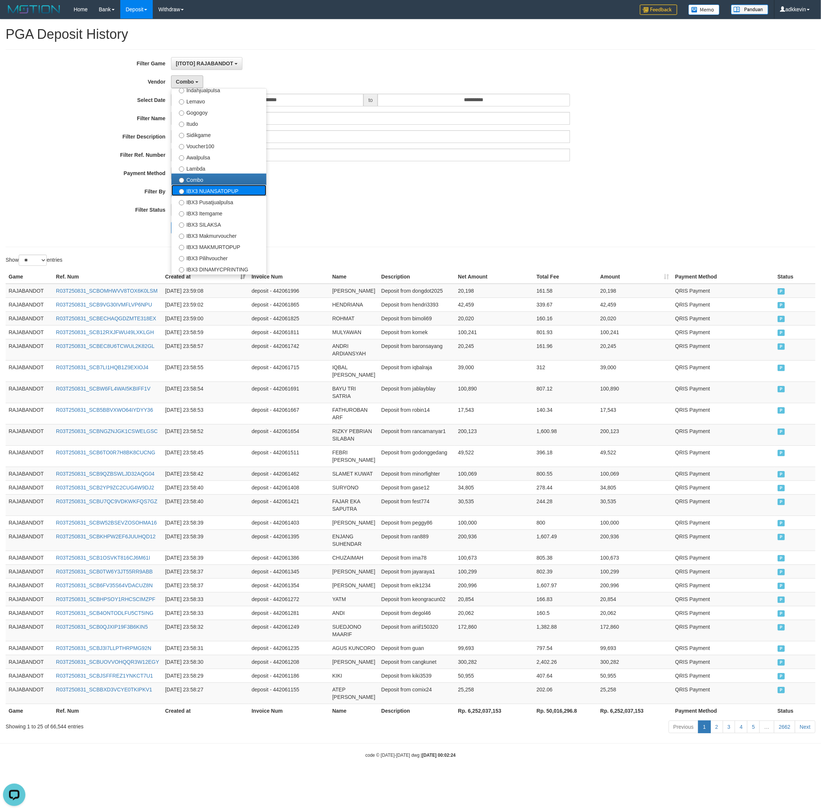
click at [205, 189] on label "IBX3 NUANSATOPUP" at bounding box center [218, 190] width 95 height 11
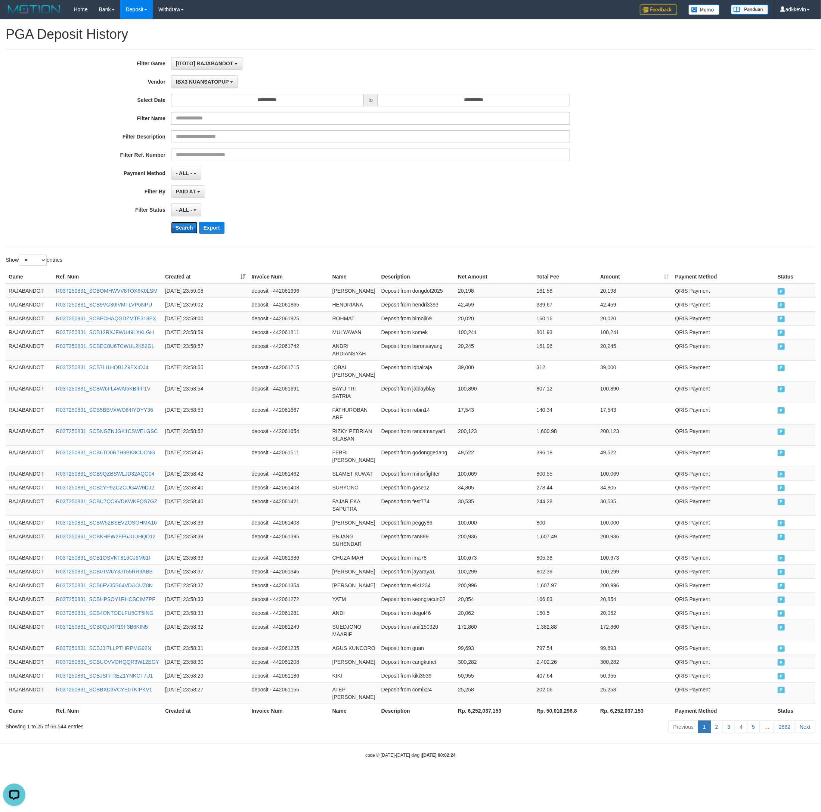
click at [183, 233] on button "Search" at bounding box center [184, 228] width 27 height 12
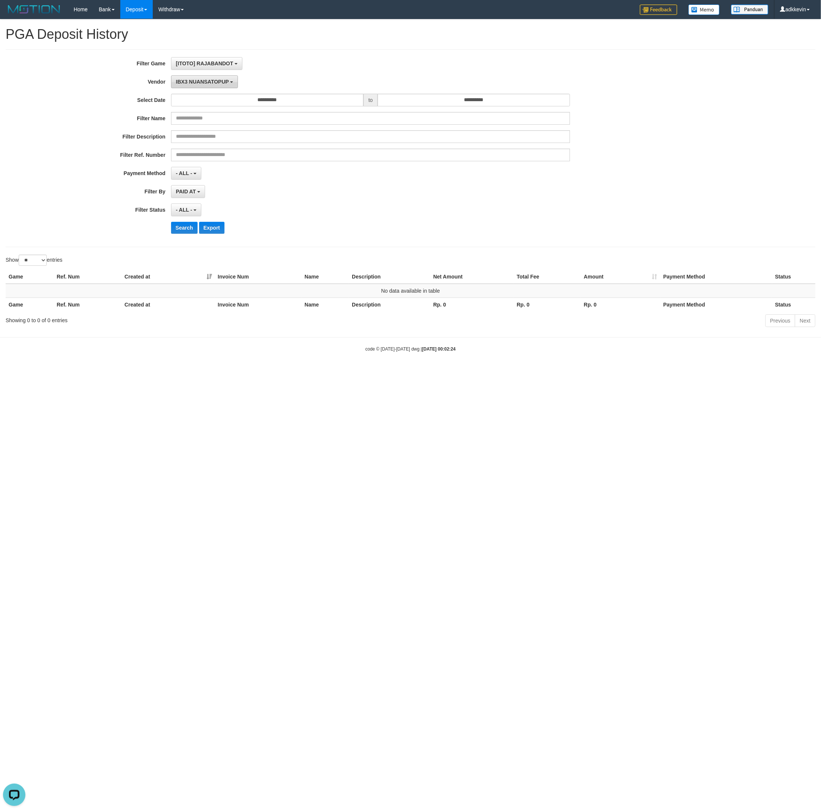
click at [198, 81] on span "IBX3 NUANSATOPUP" at bounding box center [202, 82] width 53 height 6
click at [202, 196] on label "IBX3 NUANSATOPUP" at bounding box center [218, 190] width 95 height 11
click at [199, 203] on label "IBX3 Pusatjualpulsa" at bounding box center [218, 201] width 95 height 11
click at [179, 228] on button "Search" at bounding box center [184, 228] width 27 height 12
click at [202, 84] on span "IBX3 Pusatjualpulsa" at bounding box center [201, 82] width 50 height 6
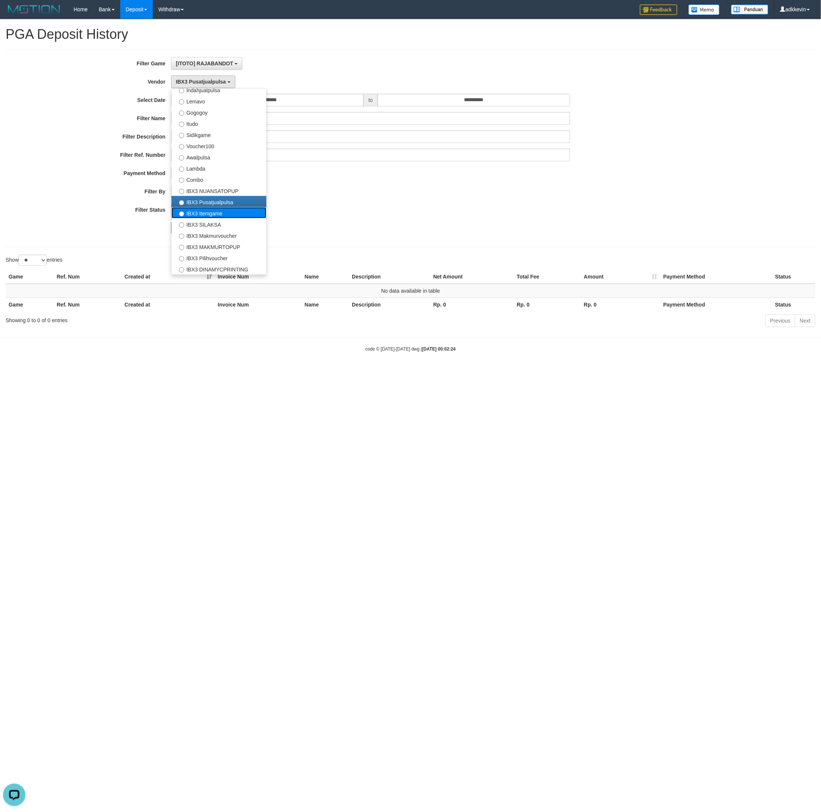
click at [195, 212] on label "IBX3 Itemgame" at bounding box center [218, 212] width 95 height 11
select select "**********"
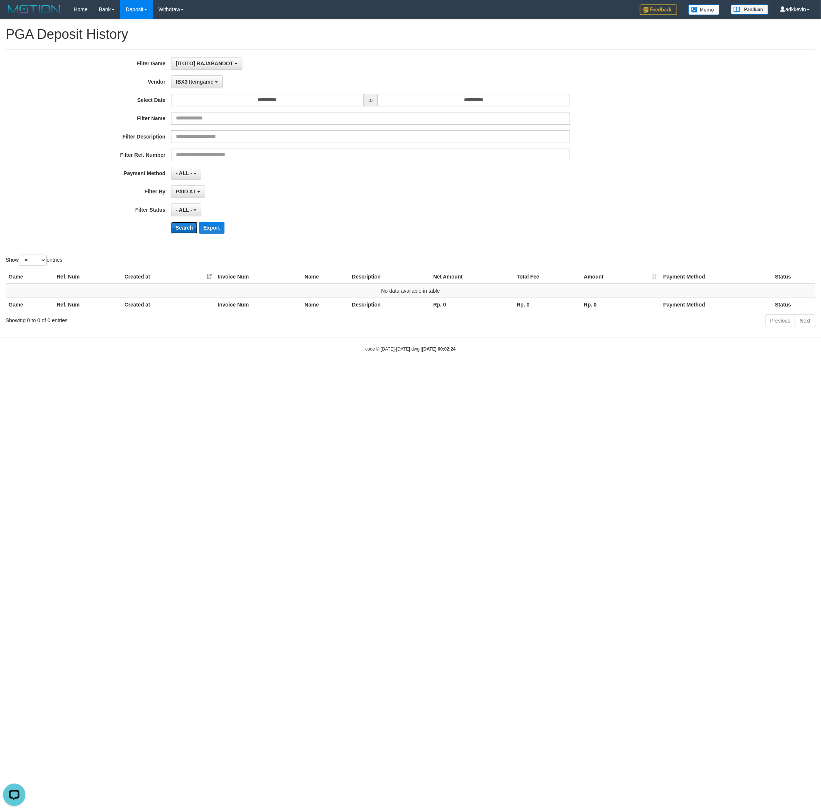
click at [181, 229] on button "Search" at bounding box center [184, 228] width 27 height 12
click at [201, 77] on button "IBX3 Itemgame" at bounding box center [197, 81] width 52 height 13
click at [199, 228] on label "IBX3 SILAKSA" at bounding box center [218, 223] width 95 height 11
click at [184, 234] on button "Search" at bounding box center [184, 228] width 27 height 12
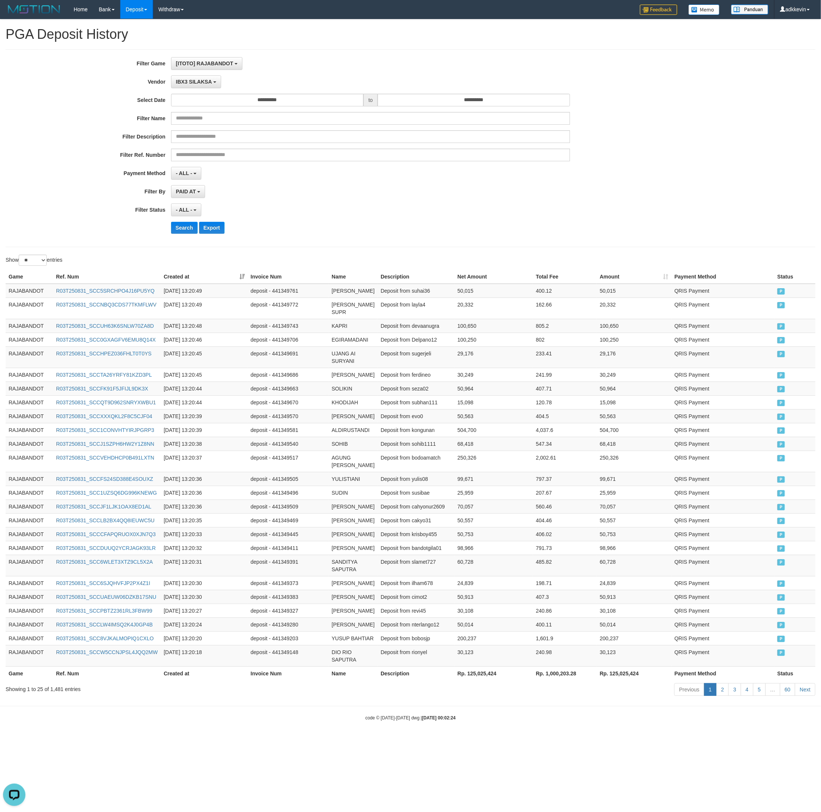
click at [494, 680] on th "Rp. 125,025,424" at bounding box center [494, 674] width 78 height 14
drag, startPoint x: 494, startPoint y: 774, endPoint x: 472, endPoint y: 777, distance: 22.2
click at [472, 680] on th "Rp. 125,025,424" at bounding box center [494, 674] width 78 height 14
copy th "125,025,424"
click at [201, 87] on button "IBX3 SILAKSA" at bounding box center [196, 81] width 50 height 13
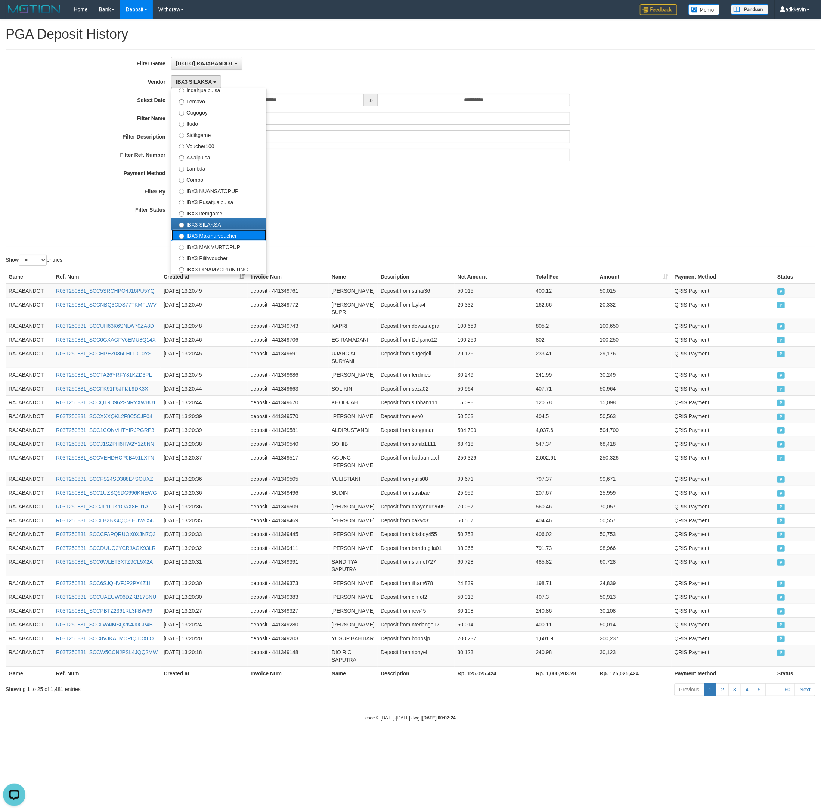
click at [208, 234] on label "IBX3 Makmurvoucher" at bounding box center [218, 235] width 95 height 11
click at [181, 238] on div "**********" at bounding box center [342, 148] width 684 height 182
click at [186, 227] on button "Search" at bounding box center [184, 228] width 27 height 12
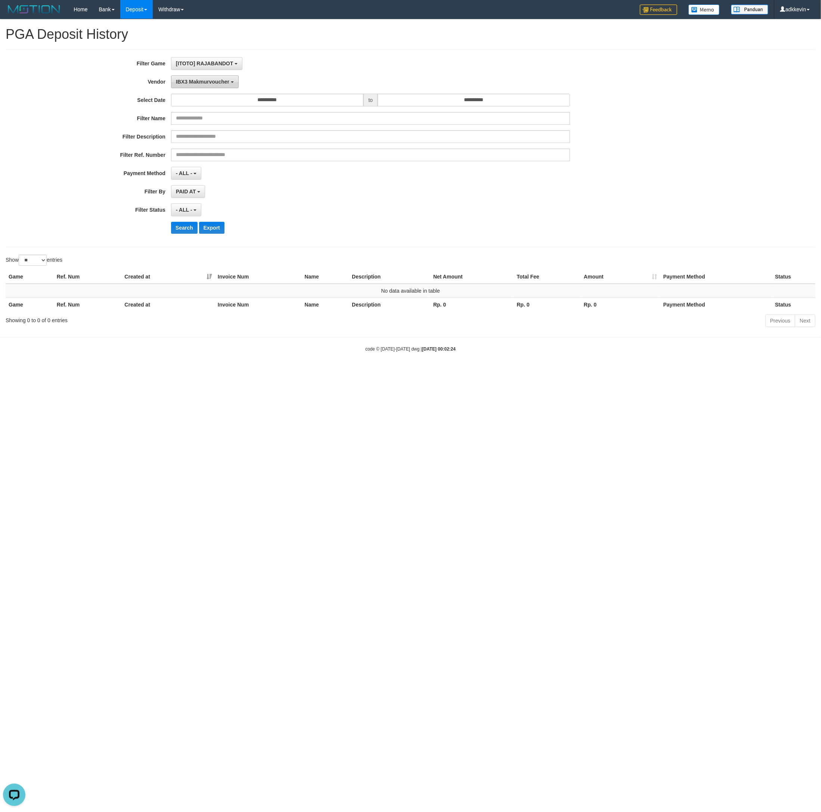
click at [212, 83] on span "IBX3 Makmurvoucher" at bounding box center [202, 82] width 53 height 6
click at [201, 249] on label "IBX3 MAKMURTOPUP" at bounding box center [218, 246] width 95 height 11
select select "**********"
click at [183, 231] on button "Search" at bounding box center [184, 228] width 27 height 12
drag, startPoint x: 212, startPoint y: 84, endPoint x: 210, endPoint y: 164, distance: 79.6
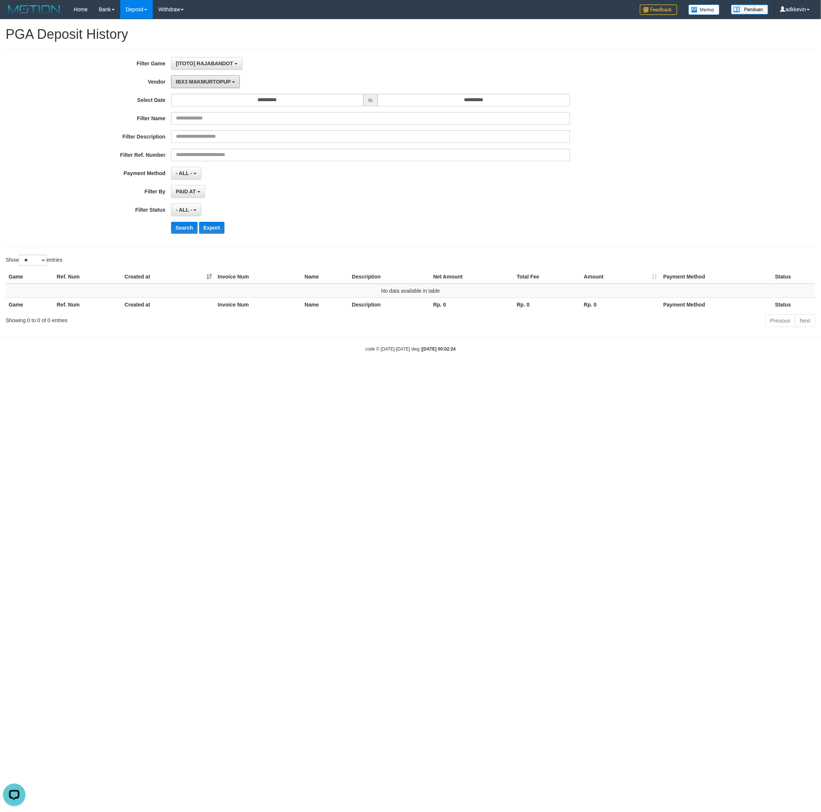
click at [212, 87] on button "IBX3 MAKMURTOPUP" at bounding box center [205, 81] width 69 height 13
click at [201, 258] on label "IBX3 Pilihvoucher" at bounding box center [218, 257] width 95 height 11
select select "**********"
click at [182, 234] on button "Search" at bounding box center [184, 228] width 27 height 12
click at [199, 91] on div "**********" at bounding box center [342, 148] width 684 height 182
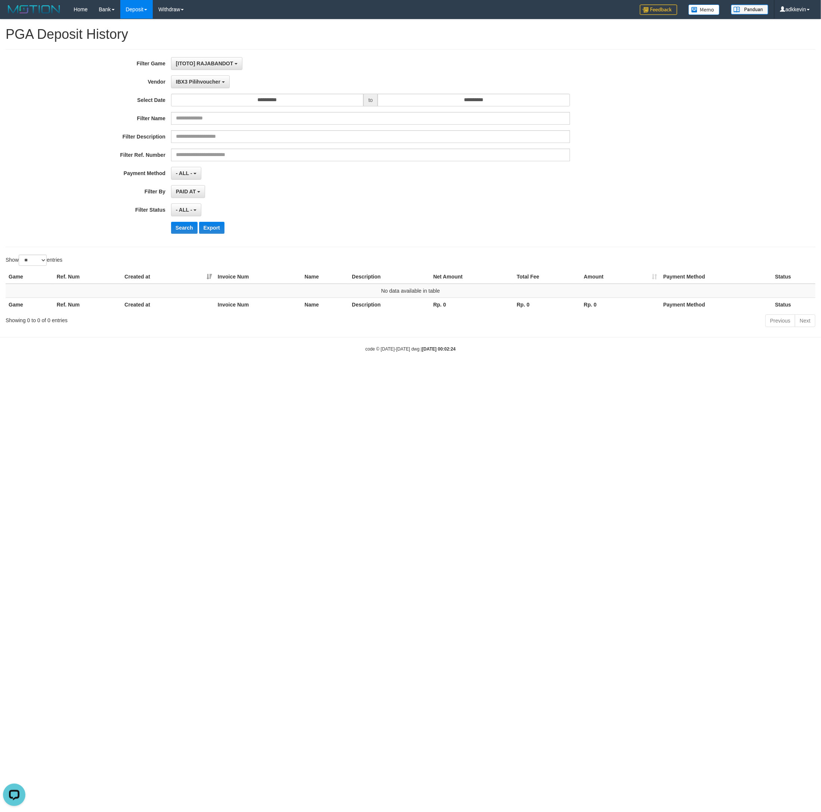
click at [200, 94] on div "**********" at bounding box center [342, 148] width 684 height 182
click at [200, 85] on span "IBX3 Pilihvoucher" at bounding box center [198, 82] width 44 height 6
click at [201, 267] on label "IBX3 DINAMYCPRINTING" at bounding box center [218, 268] width 95 height 11
select select "**********"
click at [190, 230] on button "Search" at bounding box center [184, 228] width 27 height 12
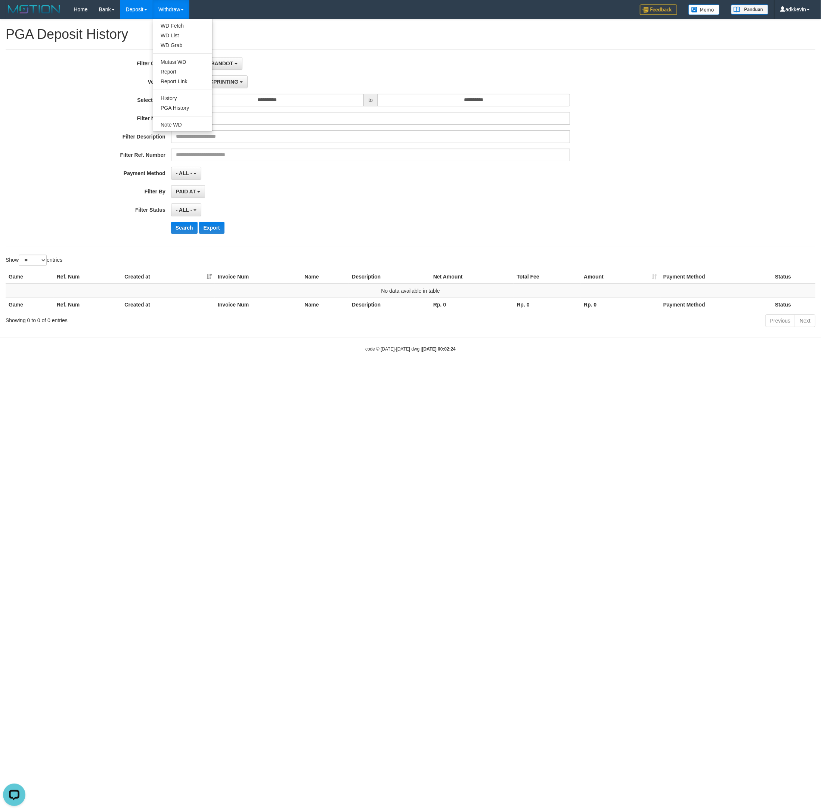
click at [176, 21] on ul "WD Fetch WD List WD Grab Mutasi WD Report Report Link History PGA History Note …" at bounding box center [183, 75] width 60 height 113
click at [174, 28] on link "WD Fetch" at bounding box center [182, 26] width 59 height 10
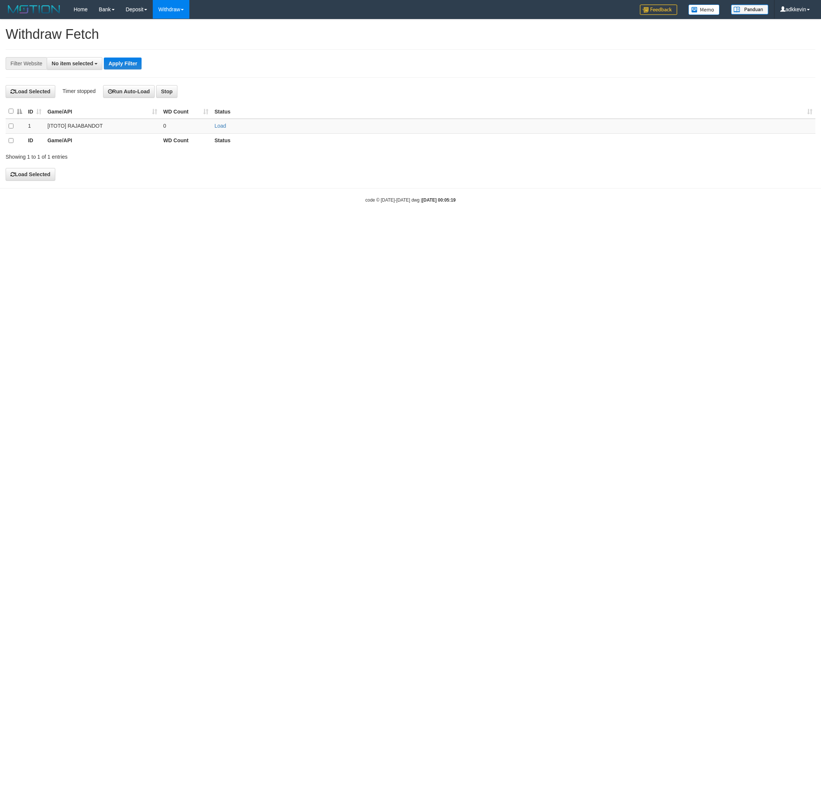
select select
click at [180, 99] on link "History" at bounding box center [182, 98] width 59 height 10
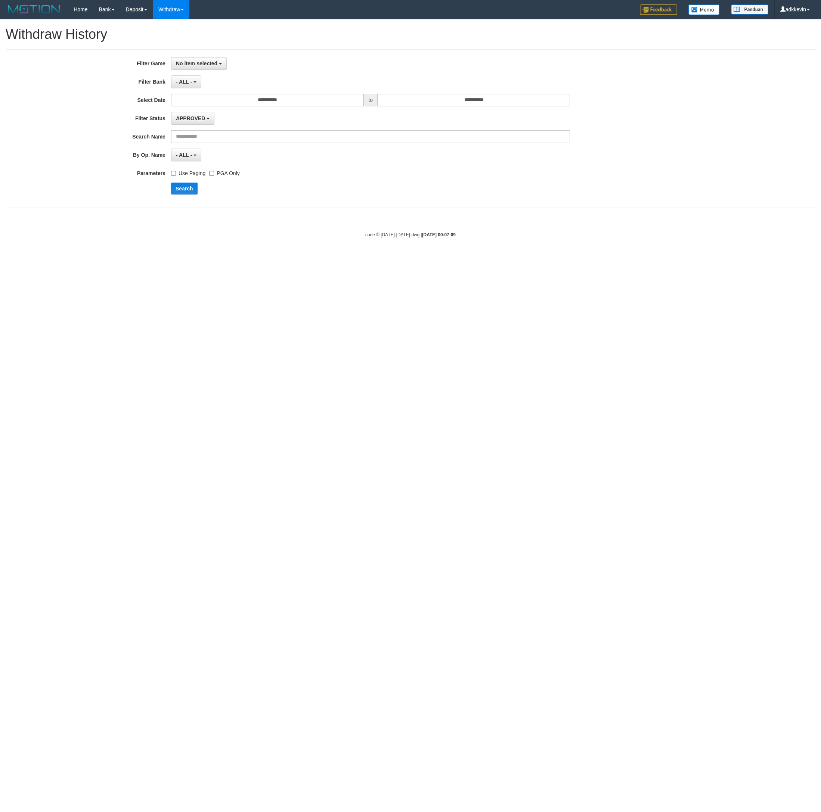
select select
click at [180, 38] on link "WD List" at bounding box center [182, 36] width 59 height 10
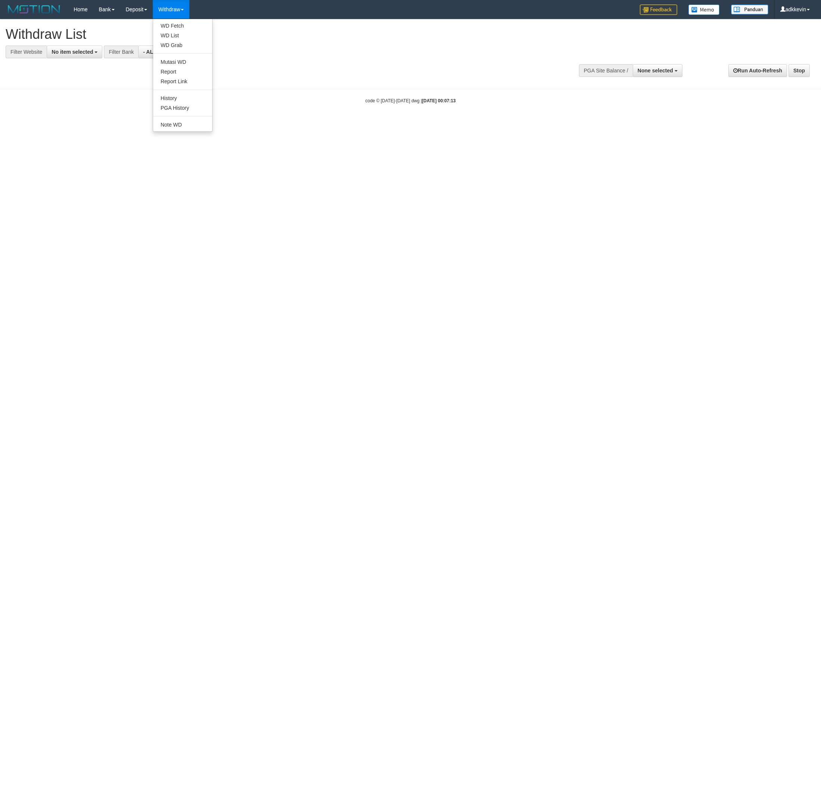
select select
click at [180, 100] on link "History" at bounding box center [182, 98] width 59 height 10
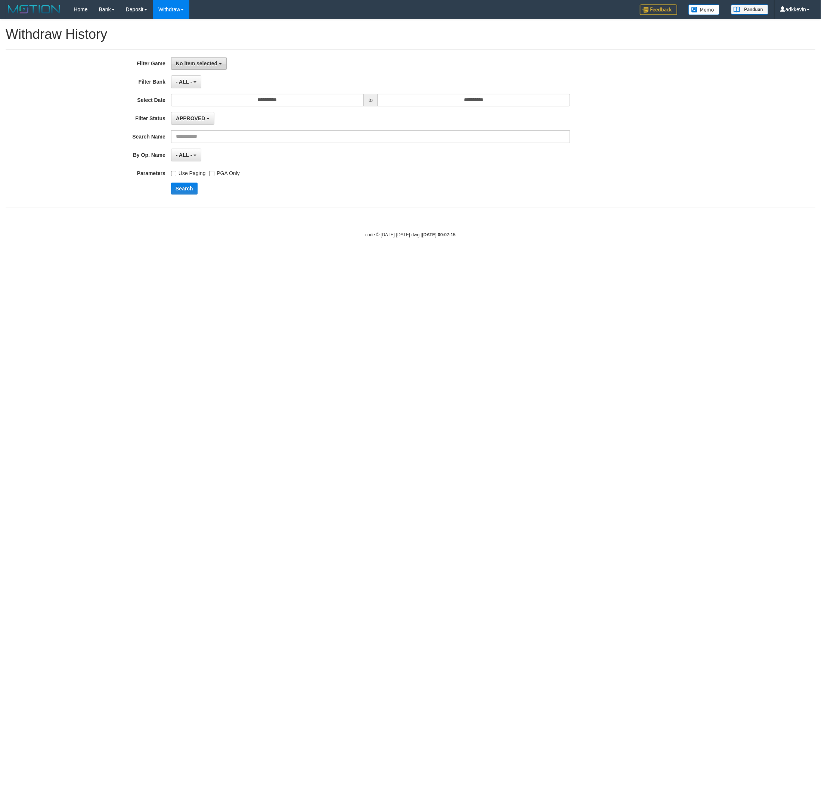
click at [193, 70] on button "No item selected" at bounding box center [199, 63] width 56 height 13
click at [210, 108] on label "[ITOTO] RAJABANDOT" at bounding box center [218, 102] width 95 height 11
select select "***"
click at [517, 94] on div "**********" at bounding box center [342, 128] width 684 height 143
click at [517, 98] on input "**********" at bounding box center [474, 100] width 192 height 13
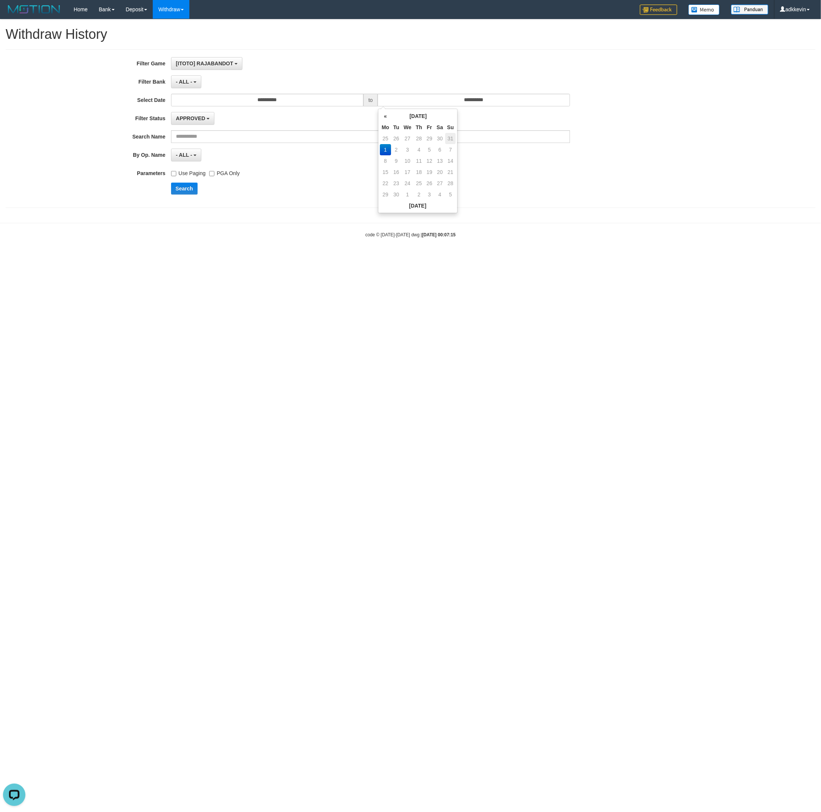
click at [452, 140] on td "31" at bounding box center [450, 138] width 10 height 11
type input "**********"
click at [513, 173] on div "Use Paging PGA Only" at bounding box center [370, 172] width 399 height 10
click at [186, 192] on button "Search" at bounding box center [184, 189] width 27 height 12
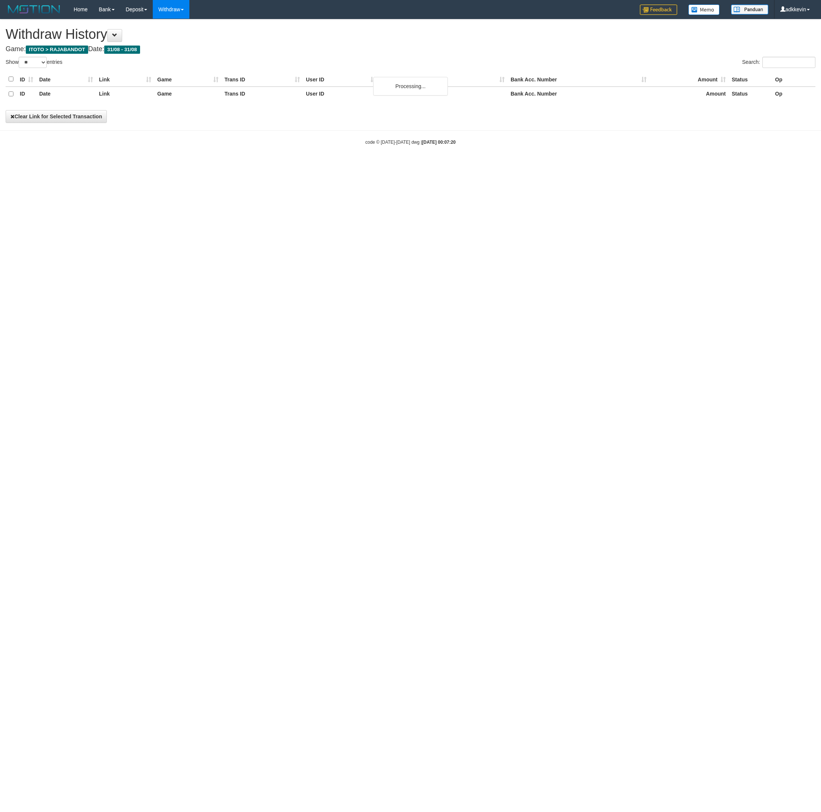
select select "**"
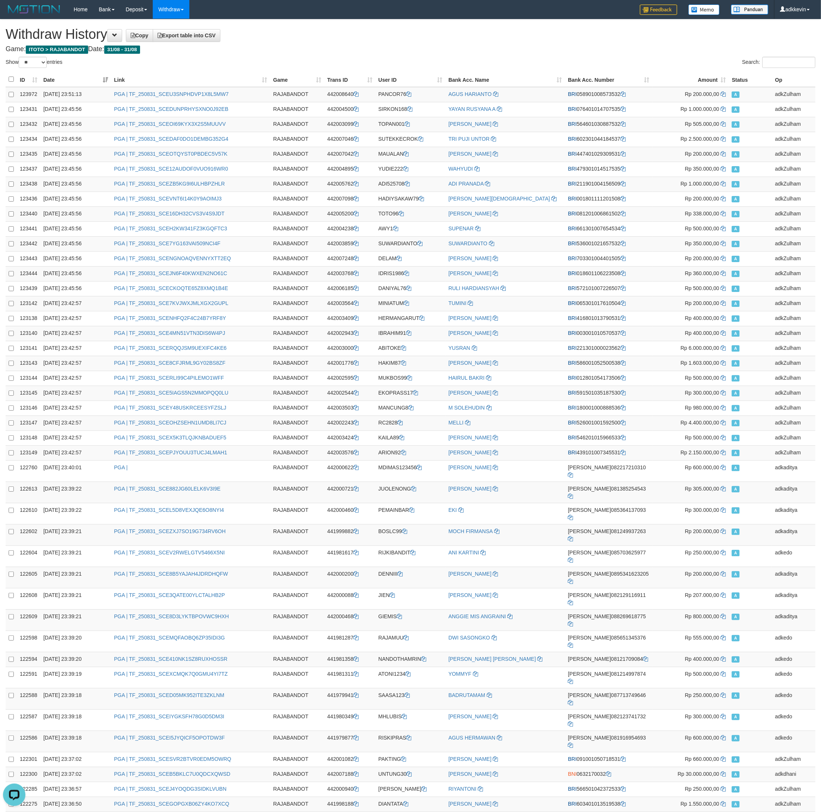
scroll to position [119, 0]
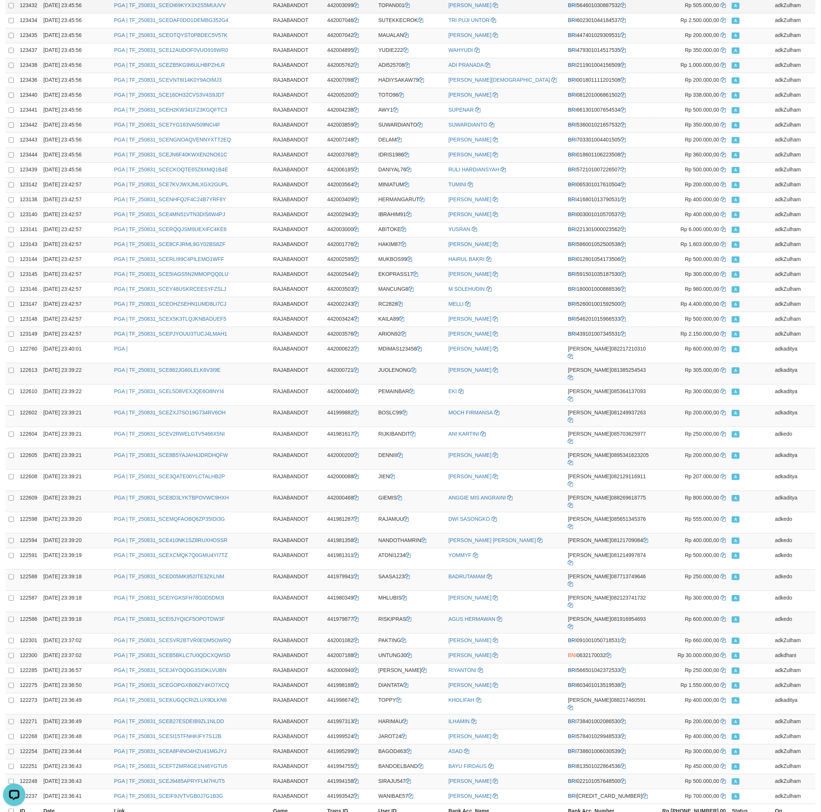
drag, startPoint x: 650, startPoint y: 105, endPoint x: 389, endPoint y: 1, distance: 280.7
click at [650, 103] on td "BRI 661301007654534" at bounding box center [608, 110] width 87 height 15
